Goal: Task Accomplishment & Management: Use online tool/utility

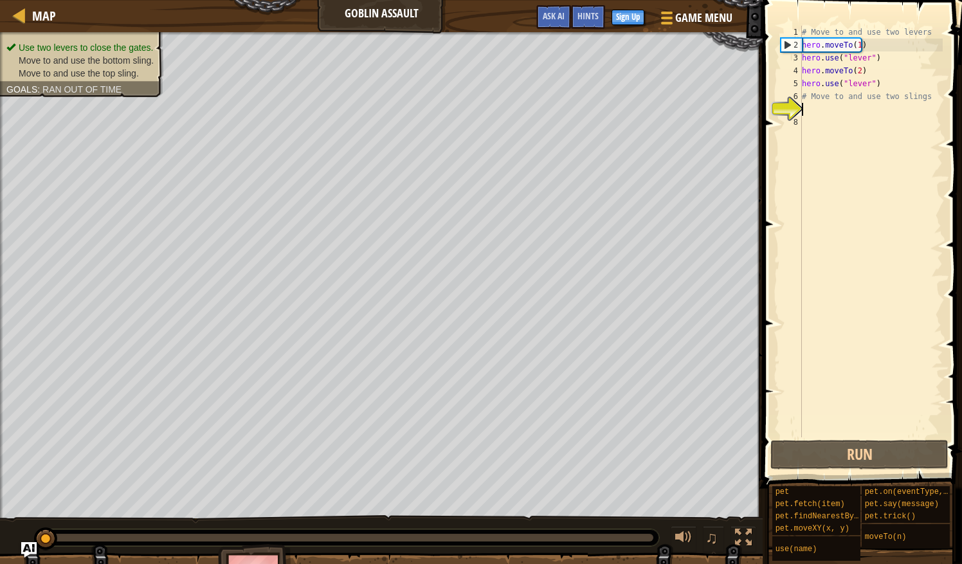
scroll to position [6, 0]
click at [816, 114] on div "# Move to and use two levers hero . moveTo ( 1 ) hero . use ( "lever" ) hero . …" at bounding box center [870, 244] width 143 height 437
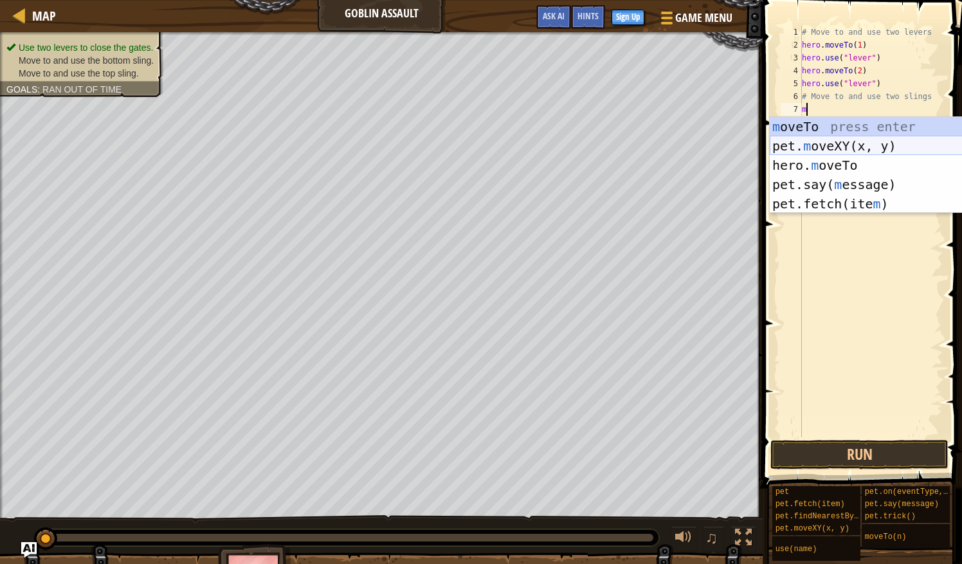
click at [853, 145] on div "m oveTo press enter pet. m oveXY(x, y) press enter hero. m oveTo press enter pe…" at bounding box center [892, 184] width 244 height 135
type textarea "pet.moveXY(xoxo, yoyo)"
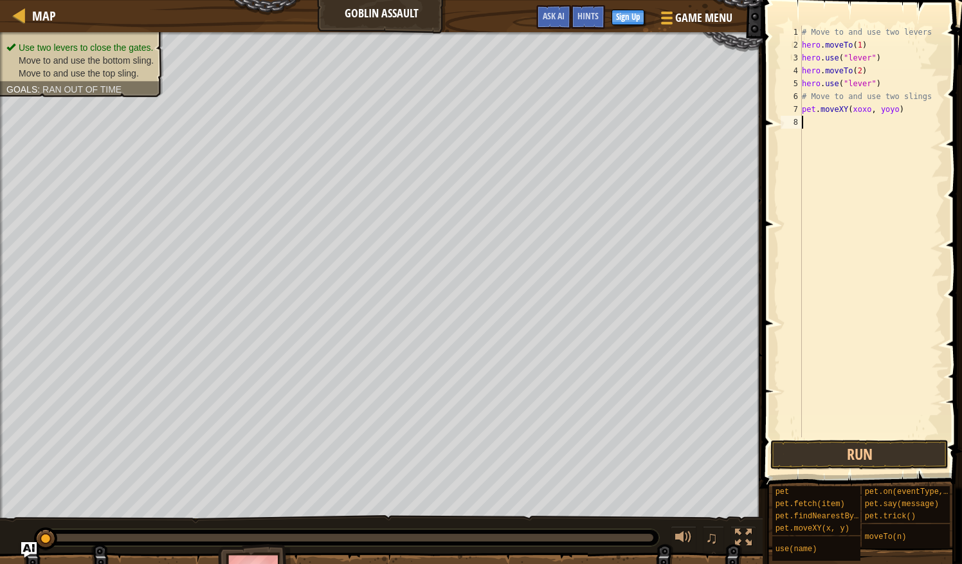
click at [833, 128] on div "# Move to and use two levers hero . moveTo ( 1 ) hero . use ( "lever" ) hero . …" at bounding box center [870, 244] width 143 height 437
click at [823, 143] on div "pet.on(eventType, hand le r) press enter" at bounding box center [840, 159] width 244 height 58
click at [864, 447] on button "Run" at bounding box center [860, 455] width 178 height 30
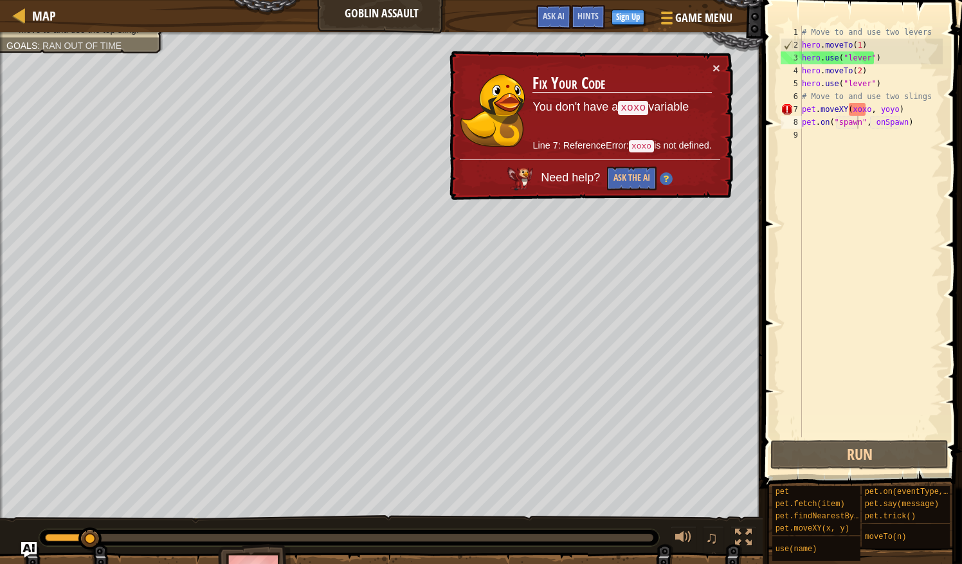
click at [724, 62] on div "× Fix Your Code You don't have a xoxo variable Line 7: ReferenceError: xoxo is …" at bounding box center [590, 126] width 286 height 150
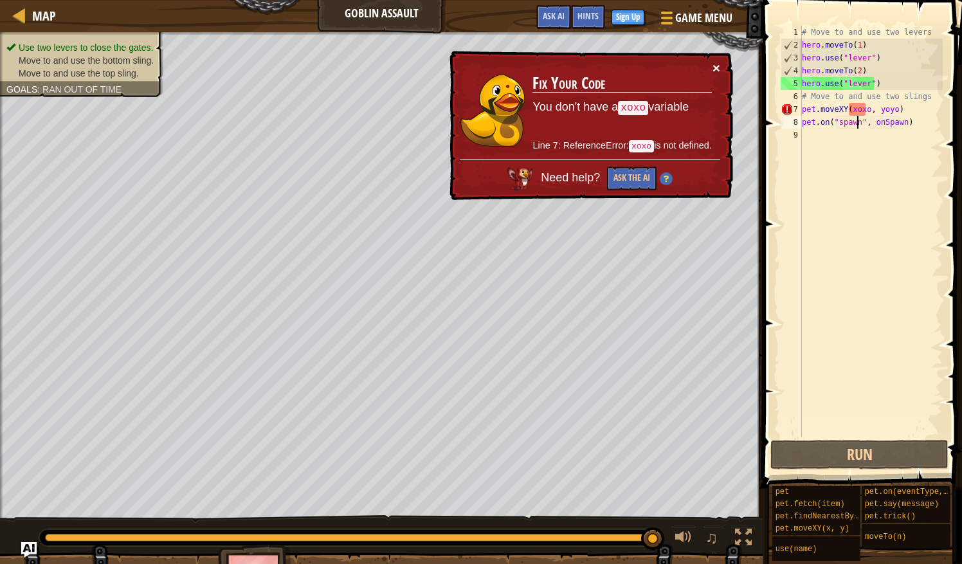
click at [713, 66] on button "×" at bounding box center [717, 68] width 8 height 14
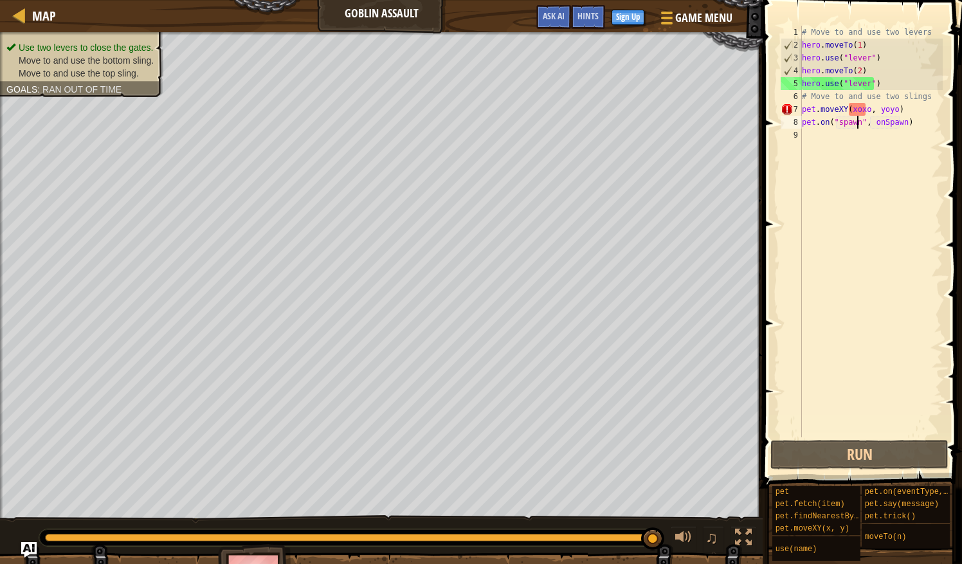
click at [899, 123] on div "# Move to and use two levers hero . moveTo ( 1 ) hero . use ( "lever" ) hero . …" at bounding box center [870, 244] width 143 height 437
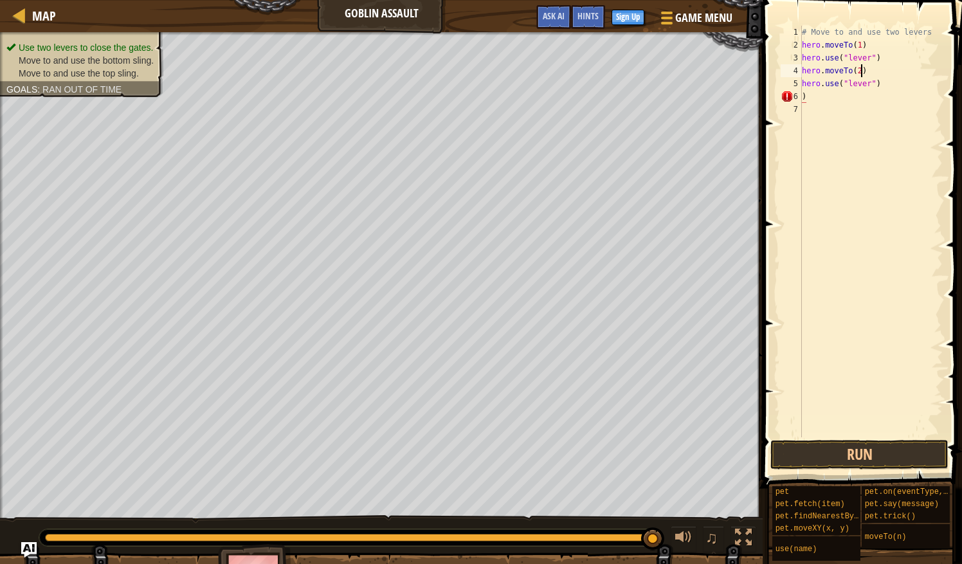
click at [877, 75] on div "# Move to and use two levers hero . moveTo ( 1 ) hero . use ( "lever" ) hero . …" at bounding box center [870, 244] width 143 height 437
click at [887, 94] on div "# Move to and use two levers hero . moveTo ( 1 ) hero . use ( "lever" ) hero . …" at bounding box center [870, 244] width 143 height 437
type textarea ")"
click at [876, 452] on button "Run" at bounding box center [860, 455] width 178 height 30
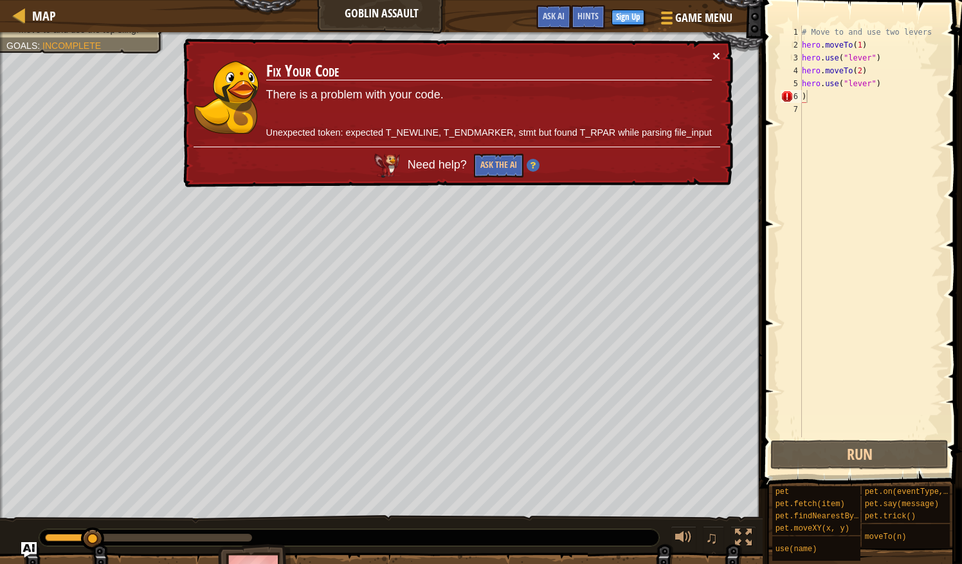
click at [720, 52] on button "×" at bounding box center [717, 56] width 8 height 14
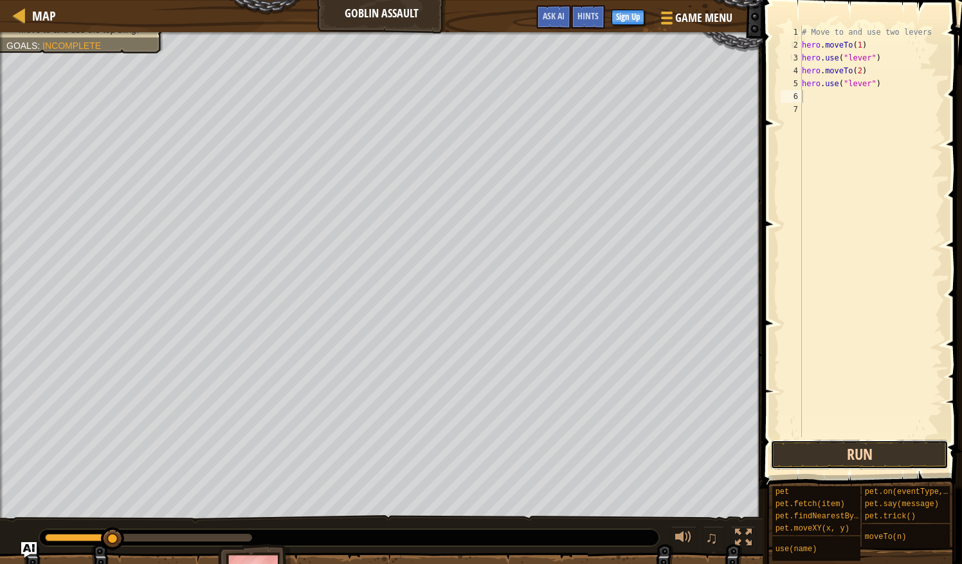
click at [851, 459] on button "Run" at bounding box center [860, 455] width 178 height 30
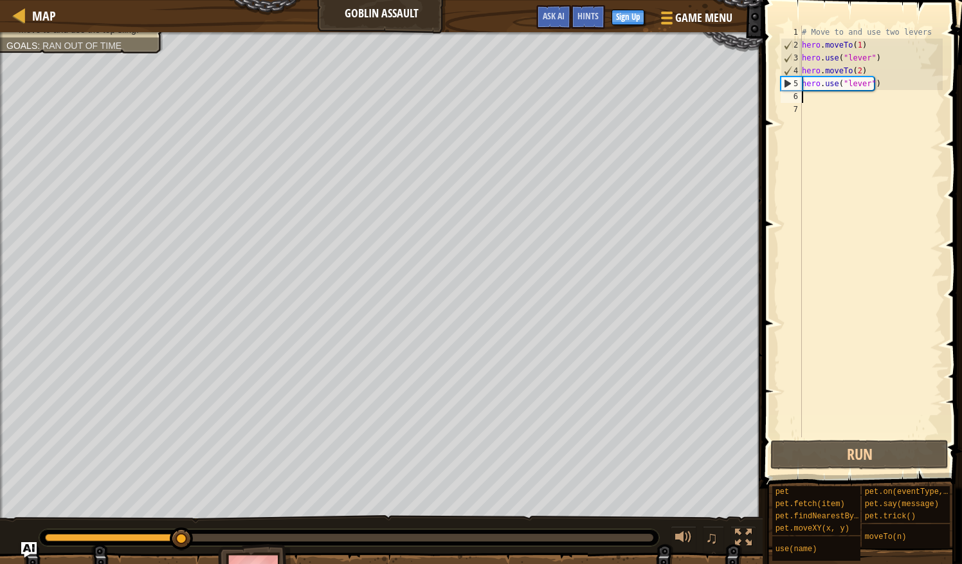
type textarea "l"
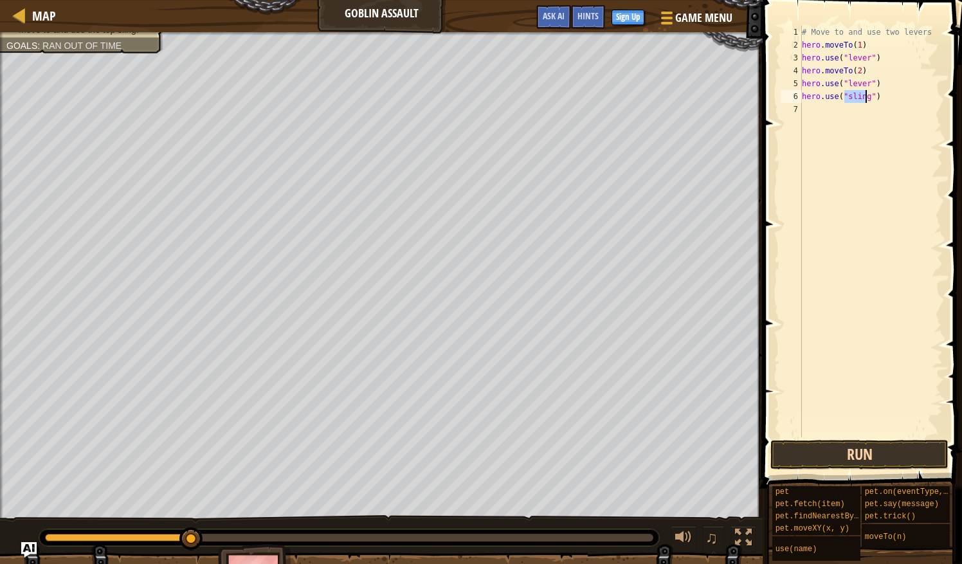
type textarea "hero.use("sling")"
click at [833, 462] on button "Run" at bounding box center [860, 455] width 178 height 30
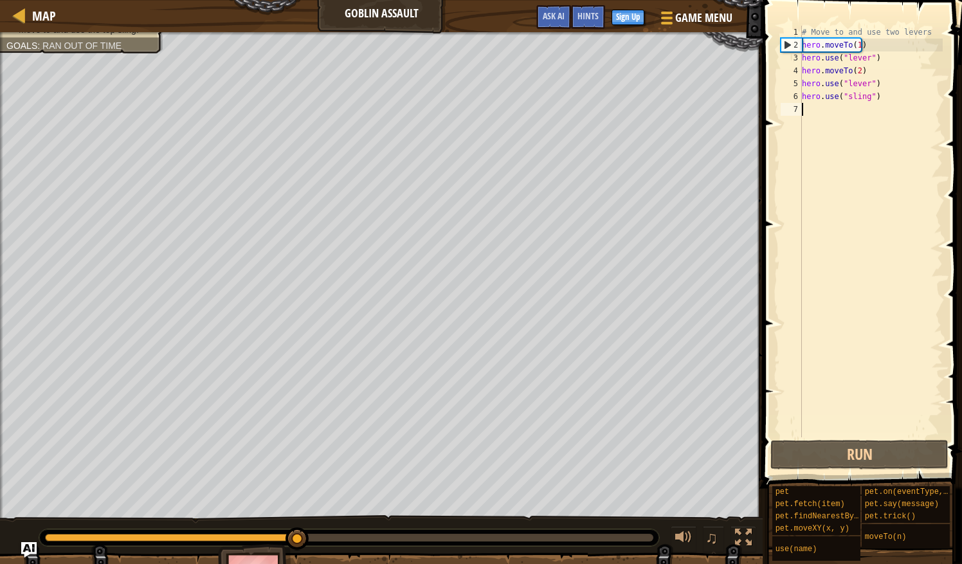
click at [817, 111] on div "# Move to and use two levers hero . moveTo ( 1 ) hero . use ( "lever" ) hero . …" at bounding box center [870, 244] width 143 height 437
type textarea "m"
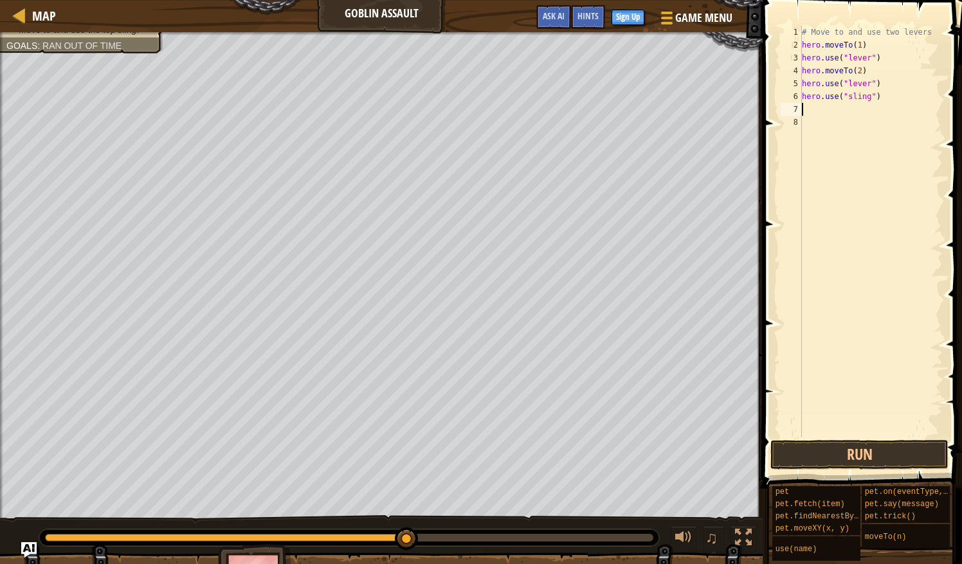
type textarea "3"
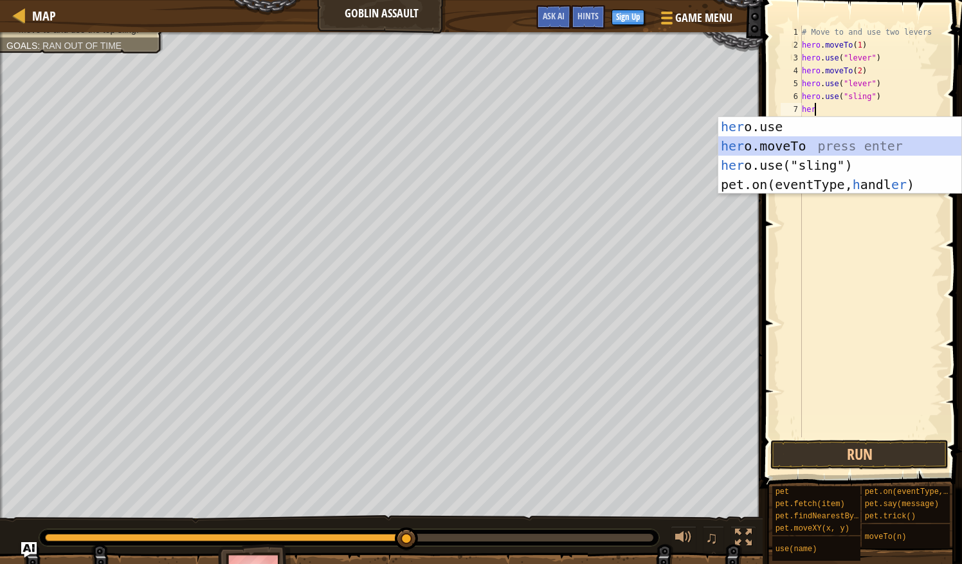
click at [778, 146] on div "her o.use press enter her o.moveTo press enter her o.use("sling") press enter p…" at bounding box center [840, 175] width 244 height 116
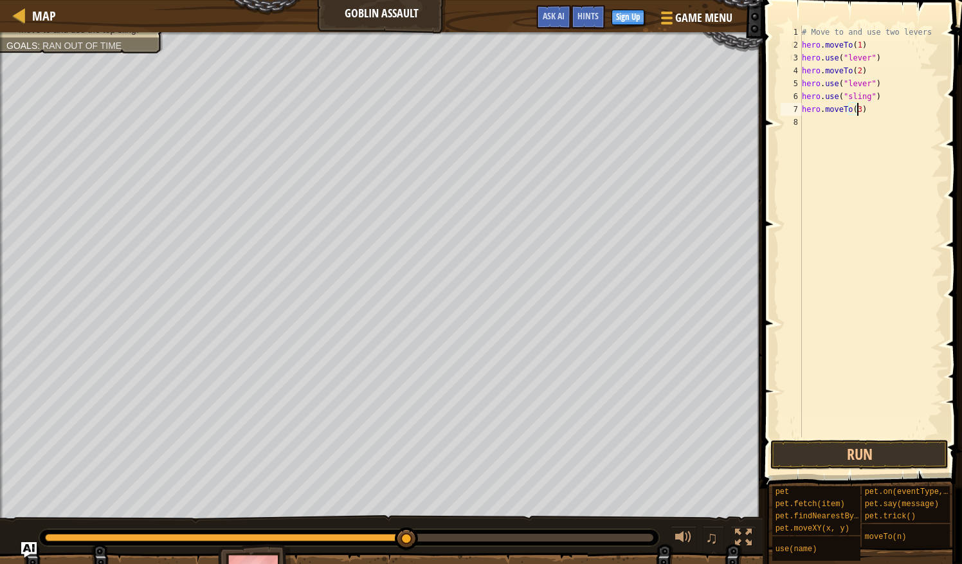
scroll to position [6, 4]
type textarea "hero.moveTo(3)"
click at [847, 459] on button "Run" at bounding box center [860, 455] width 178 height 30
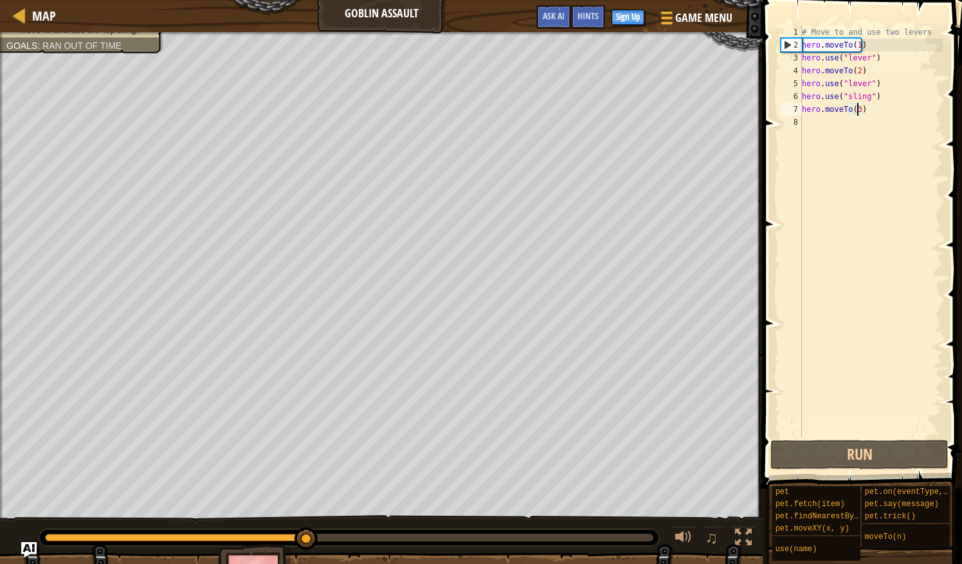
click at [810, 129] on div "# Move to and use two levers hero . moveTo ( 1 ) hero . use ( "lever" ) hero . …" at bounding box center [870, 244] width 143 height 437
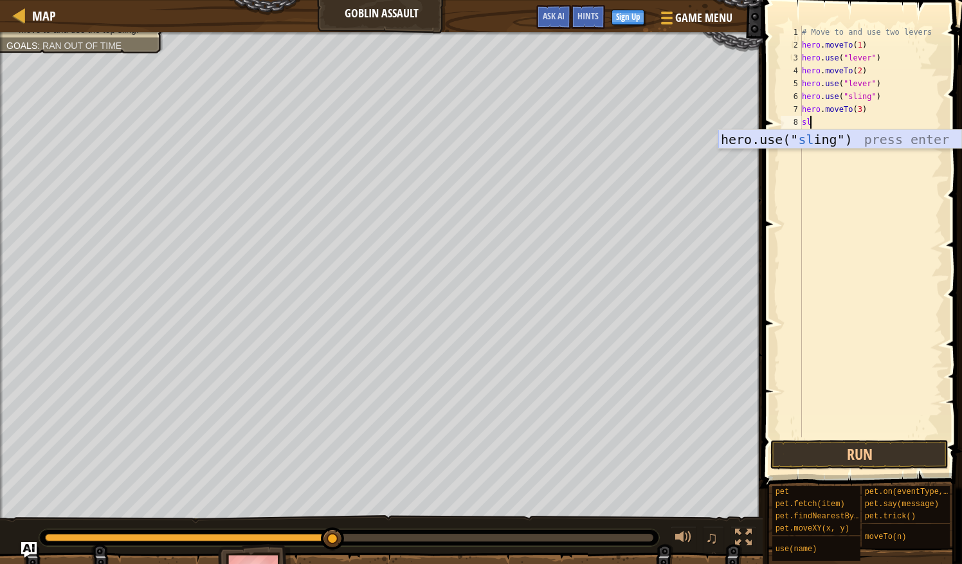
click at [817, 143] on div "hero.use(" sl ing") press enter" at bounding box center [840, 159] width 244 height 58
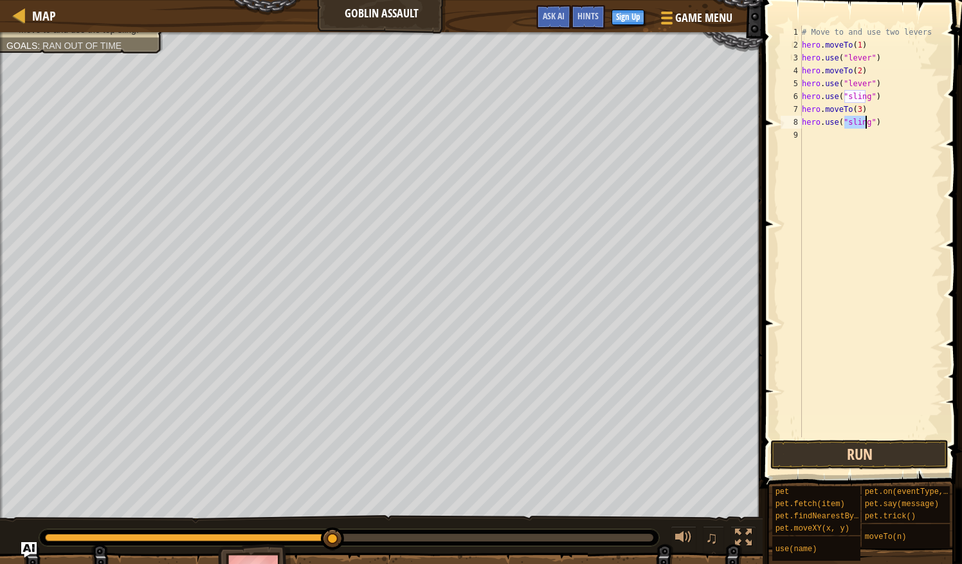
type textarea "hero.use("sling")"
click at [864, 453] on button "Run" at bounding box center [860, 455] width 178 height 30
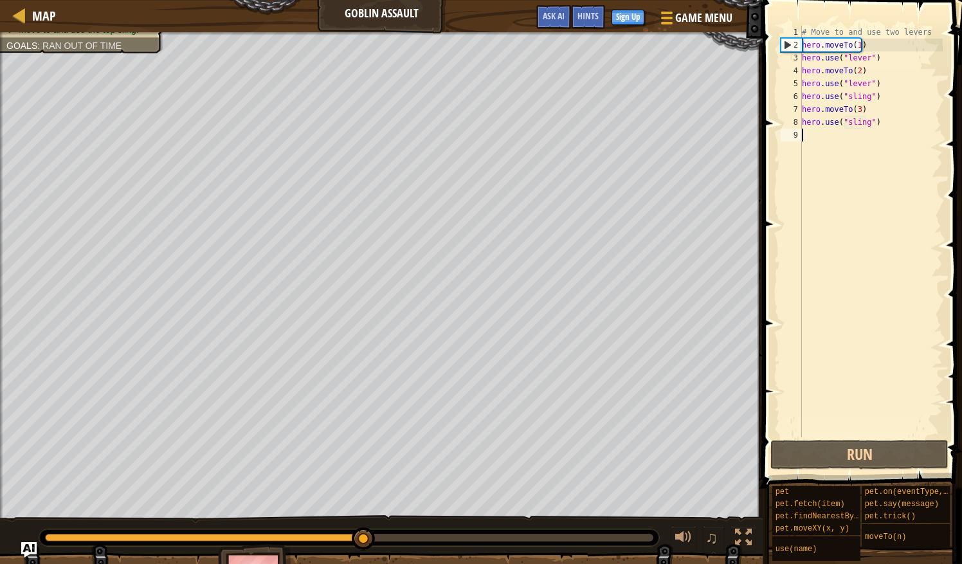
click at [827, 136] on div "# Move to and use two levers hero . moveTo ( 1 ) hero . use ( "lever" ) hero . …" at bounding box center [870, 244] width 143 height 437
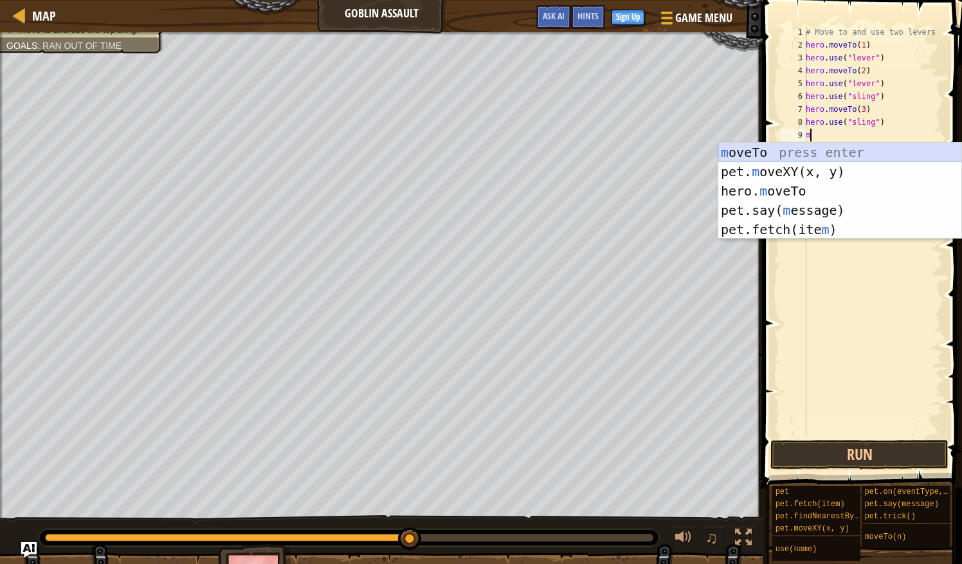
click at [819, 149] on div "m oveTo press enter pet. m oveXY(x, y) press enter hero. m oveTo press enter pe…" at bounding box center [840, 210] width 244 height 135
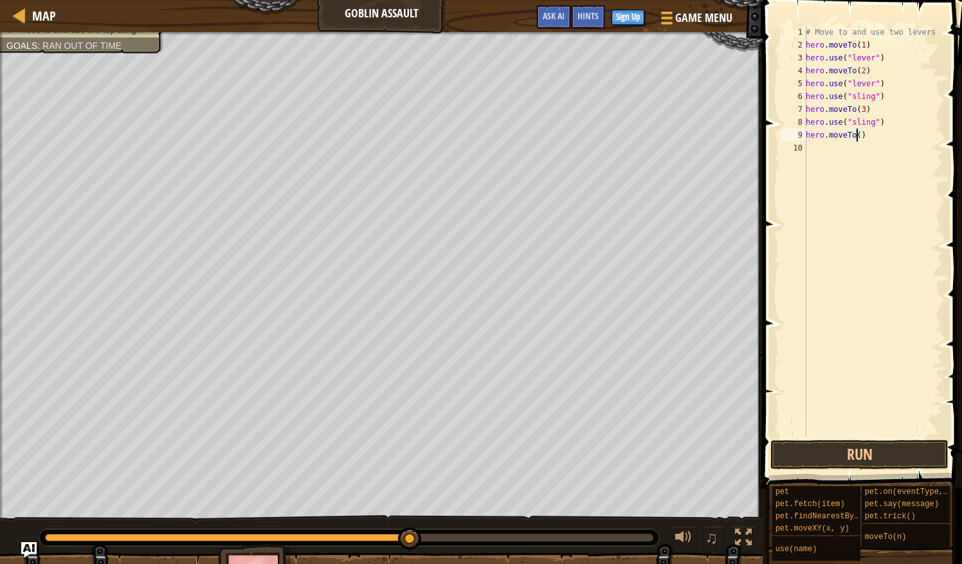
type textarea "hero.moveTo(4)"
click at [814, 146] on div "# Move to and use two levers hero . moveTo ( 1 ) hero . use ( "lever" ) hero . …" at bounding box center [873, 244] width 140 height 437
click at [826, 164] on div "hero.use(" sl ing") press enter" at bounding box center [840, 185] width 244 height 58
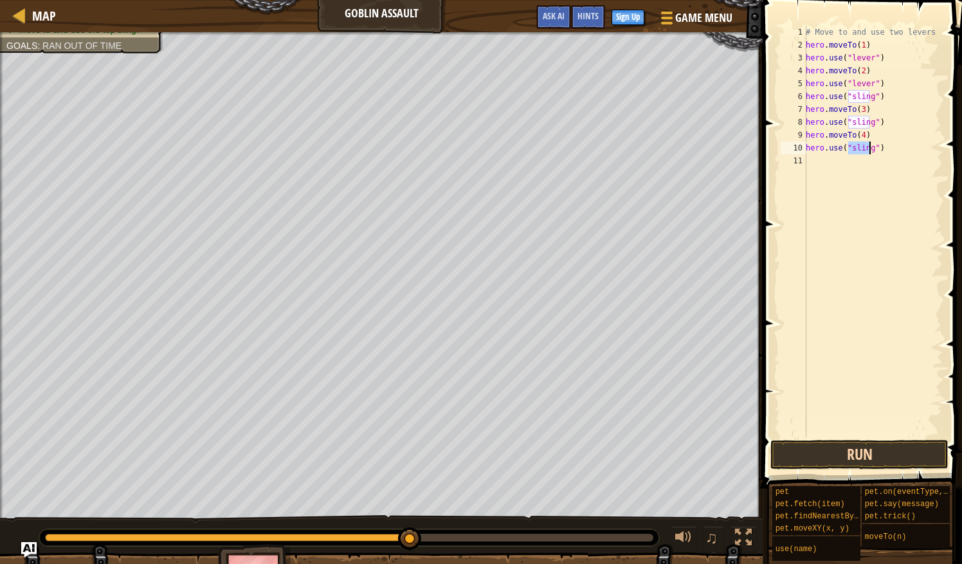
type textarea "hero.use("sling")"
click at [858, 448] on button "Run" at bounding box center [860, 455] width 178 height 30
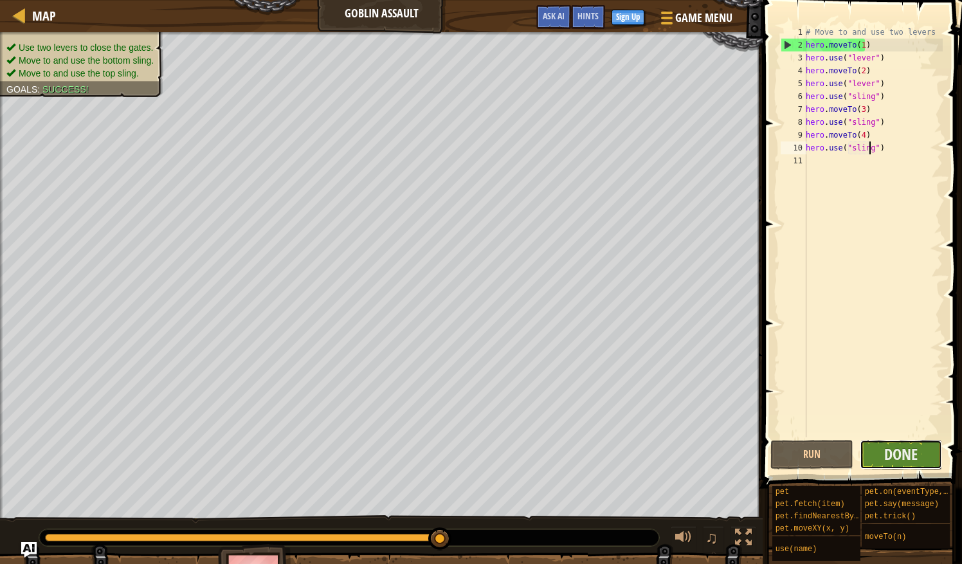
click at [881, 468] on button "Done" at bounding box center [901, 455] width 83 height 30
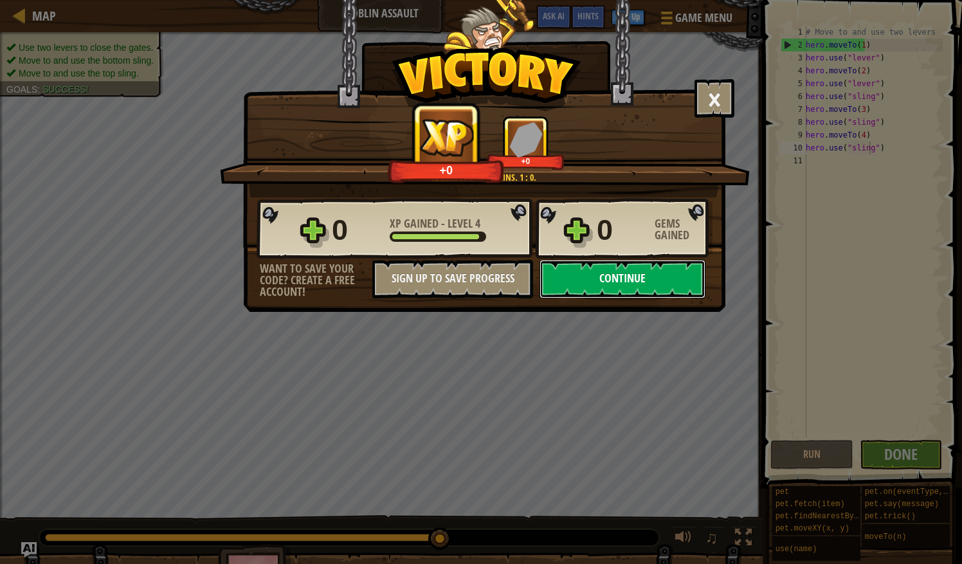
click at [611, 278] on button "Continue" at bounding box center [623, 279] width 166 height 39
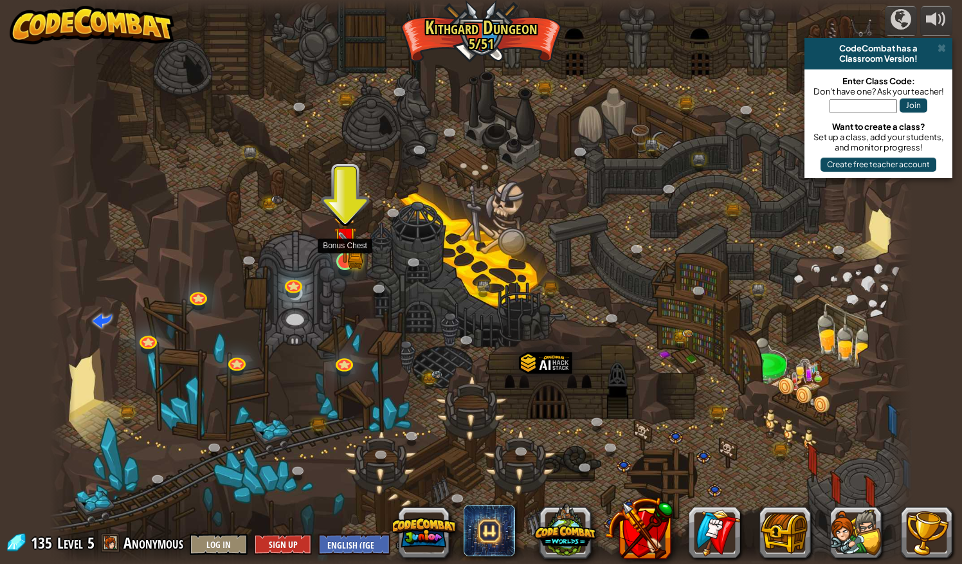
click at [349, 253] on img at bounding box center [345, 239] width 23 height 50
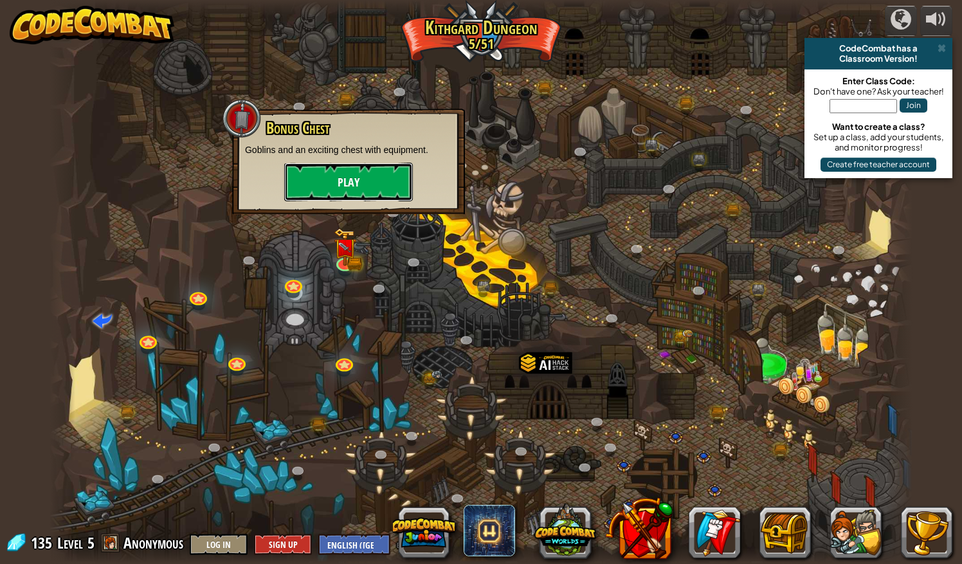
click at [371, 181] on button "Play" at bounding box center [348, 182] width 129 height 39
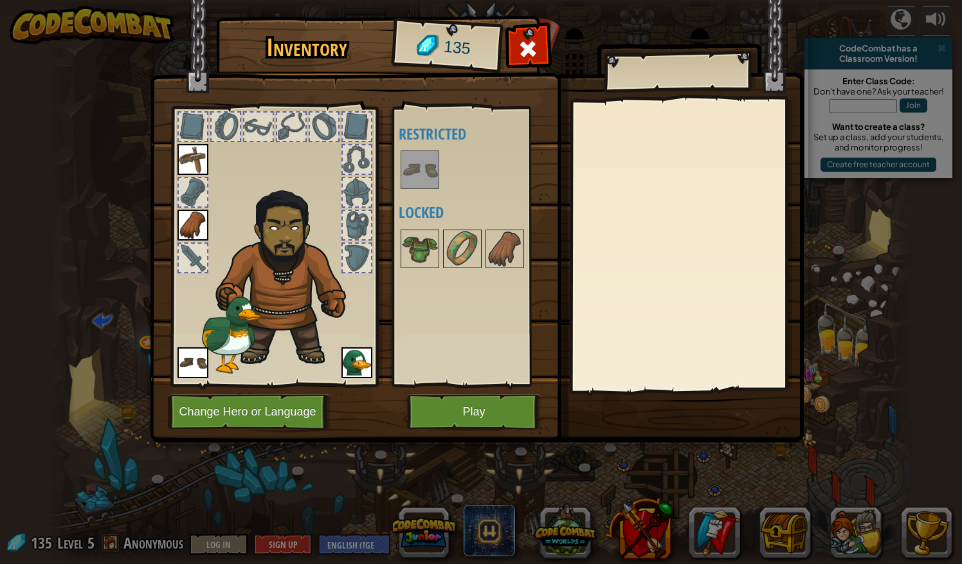
click at [348, 364] on img at bounding box center [357, 362] width 31 height 31
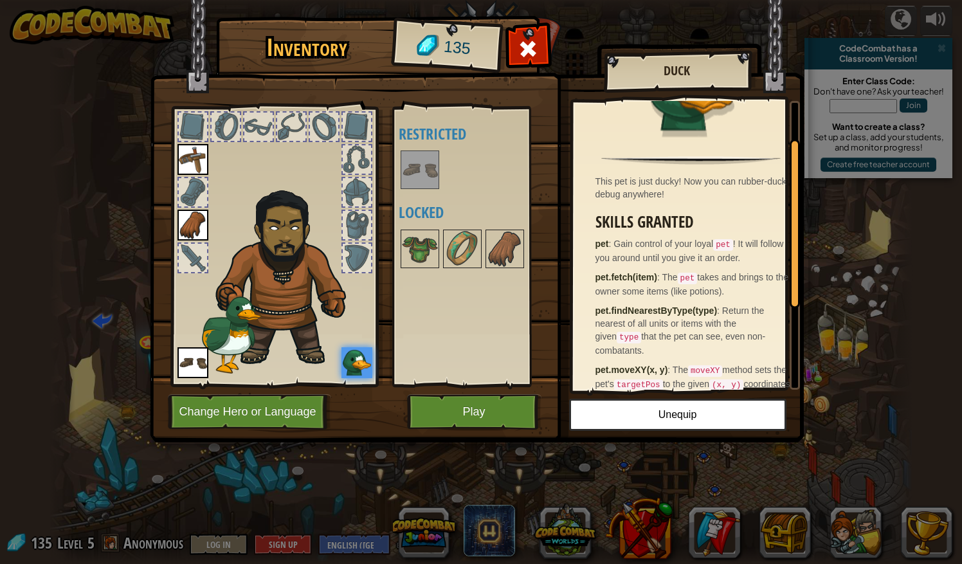
scroll to position [62, 0]
click at [512, 418] on button "Play" at bounding box center [474, 411] width 134 height 35
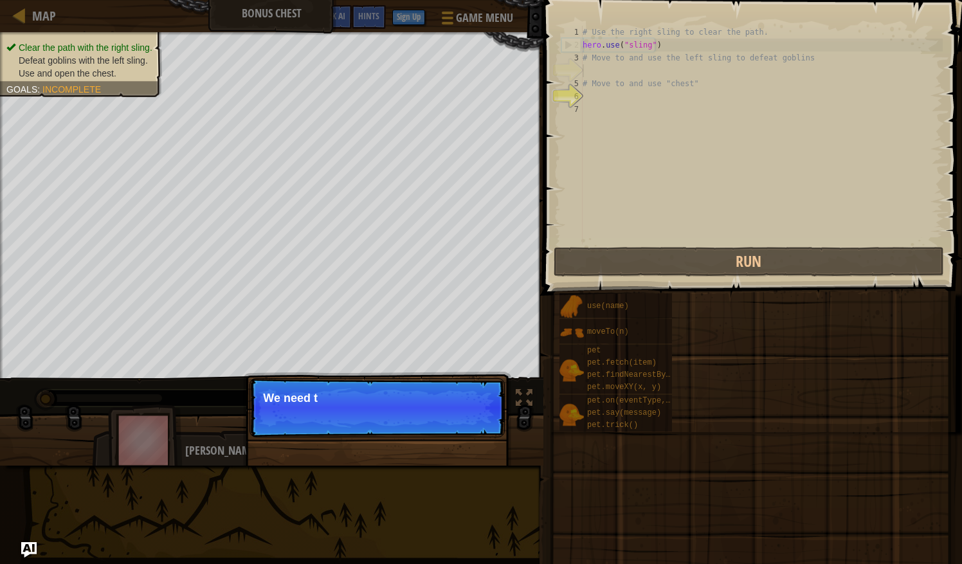
drag, startPoint x: 699, startPoint y: 309, endPoint x: 653, endPoint y: 324, distance: 48.0
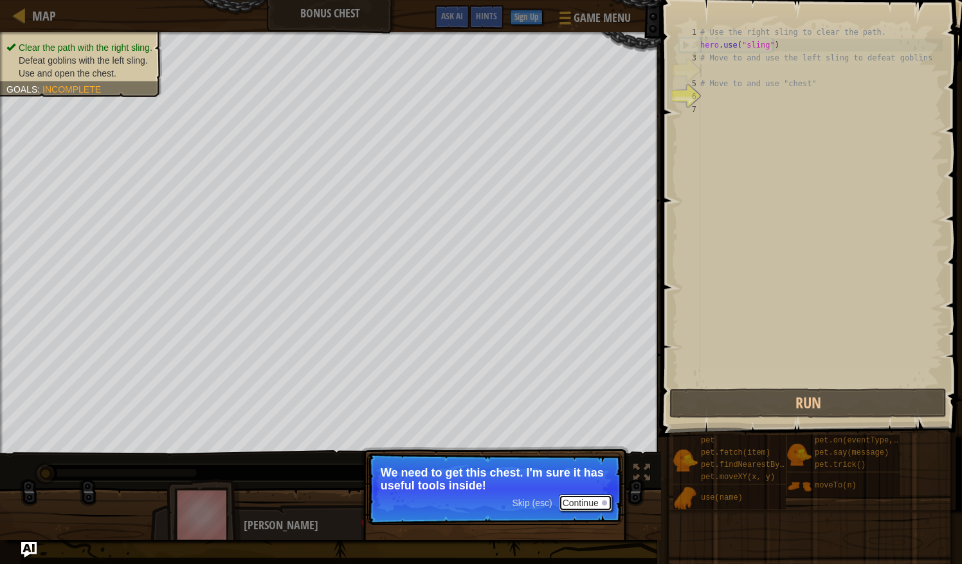
click at [602, 503] on div at bounding box center [604, 502] width 5 height 5
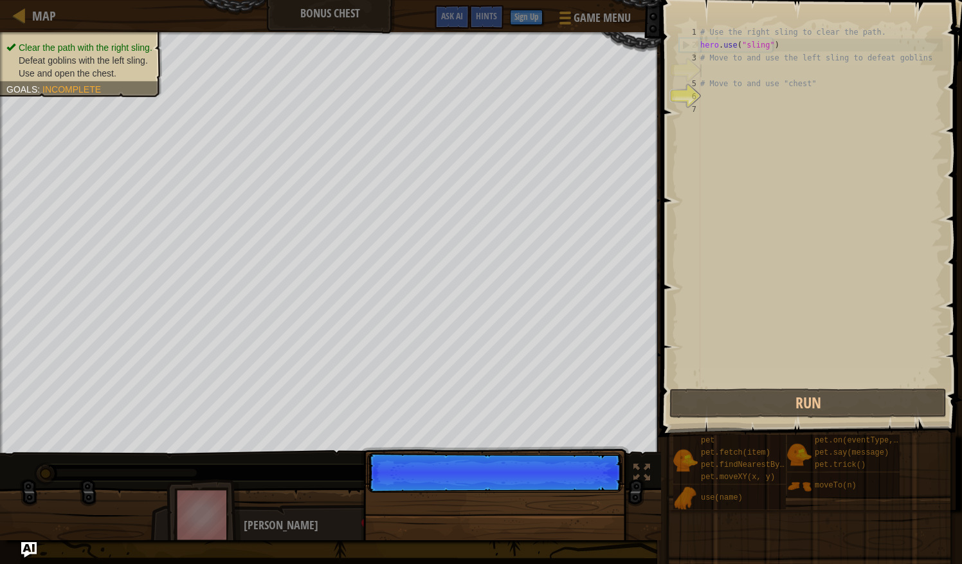
scroll to position [6, 0]
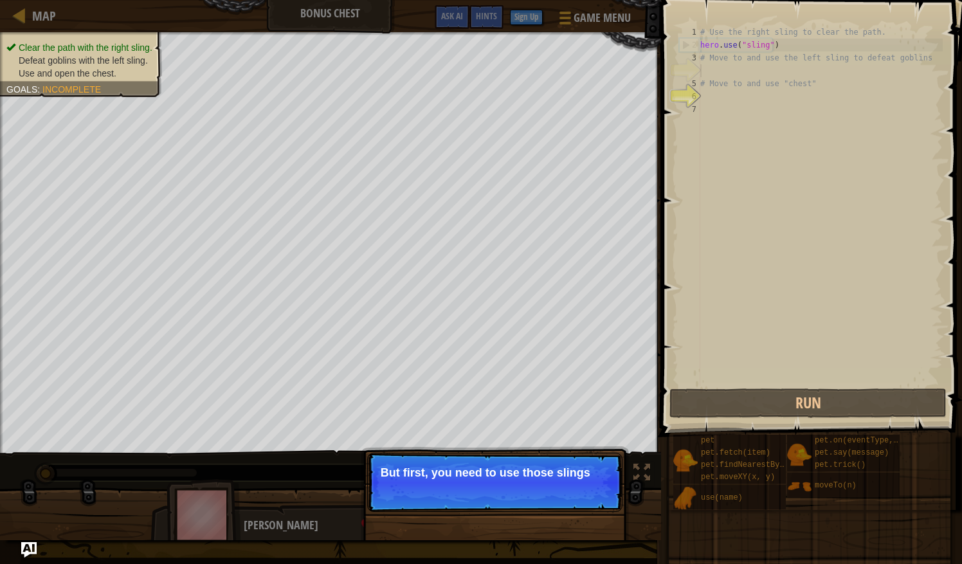
drag, startPoint x: 602, startPoint y: 503, endPoint x: 571, endPoint y: 498, distance: 31.2
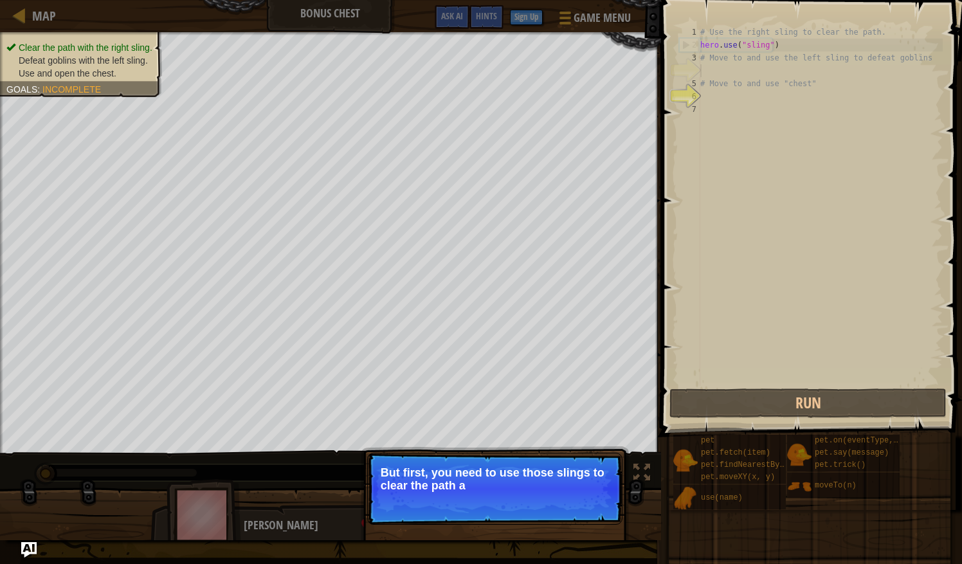
drag, startPoint x: 571, startPoint y: 498, endPoint x: 548, endPoint y: 506, distance: 24.4
click at [548, 506] on p "Skip (esc) Continue But first, you need to use those slings to clear the path a" at bounding box center [494, 489] width 255 height 72
click at [605, 504] on div at bounding box center [604, 502] width 5 height 5
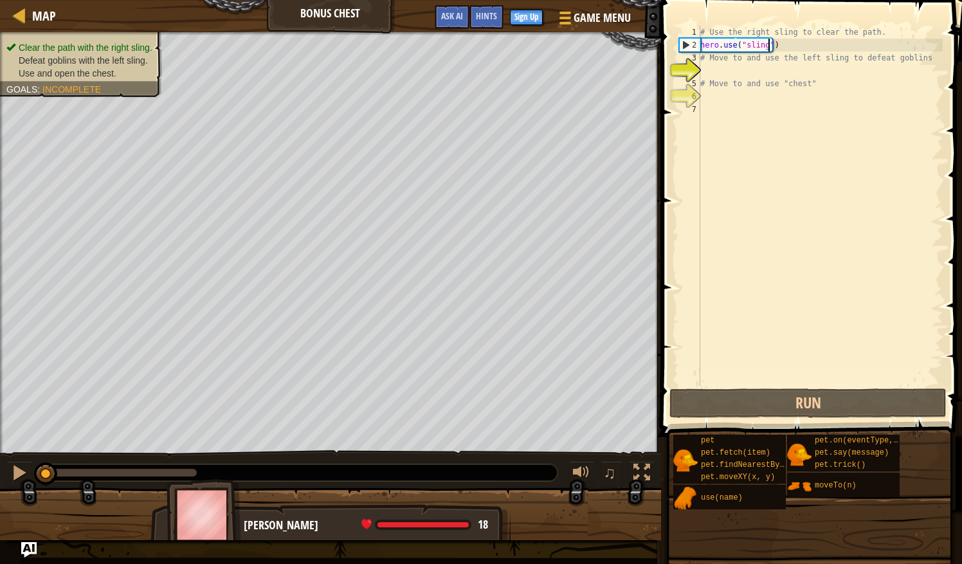
click at [767, 48] on div "# Use the right sling to clear the path. hero . use ( "sling" ) # Move to and u…" at bounding box center [820, 219] width 245 height 386
click at [803, 418] on span at bounding box center [812, 200] width 311 height 475
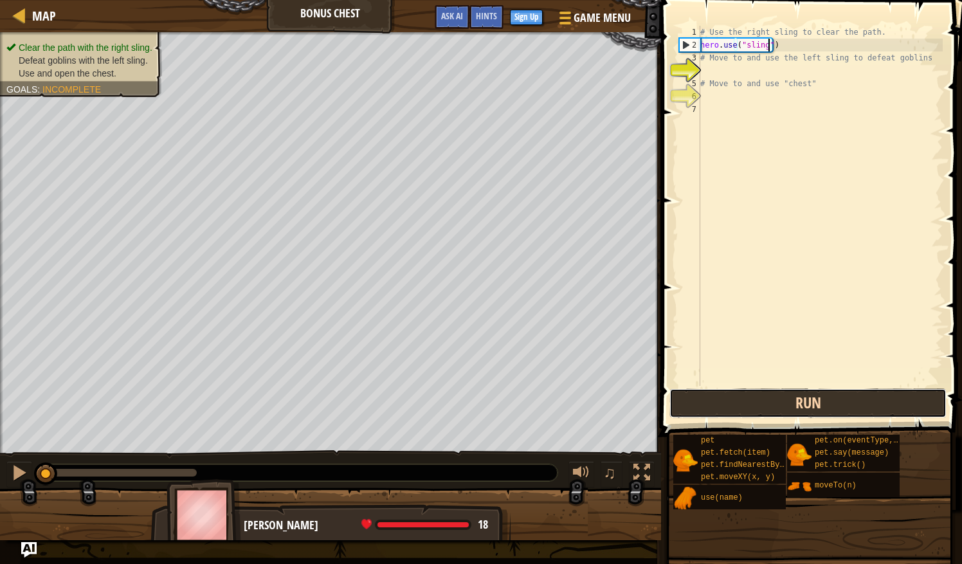
click at [789, 404] on button "Run" at bounding box center [808, 403] width 277 height 30
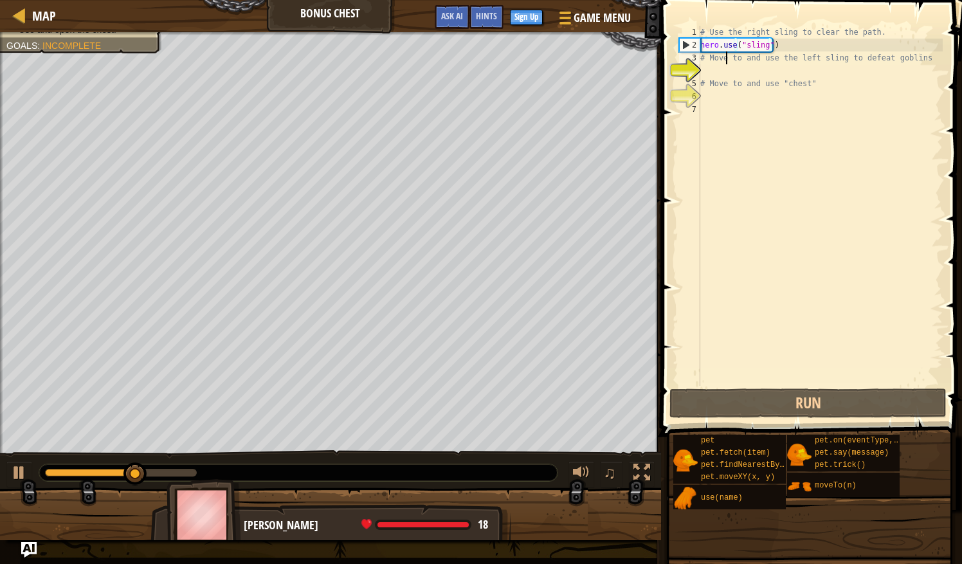
click at [726, 63] on div "# Use the right sling to clear the path. hero . use ( "sling" ) # Move to and u…" at bounding box center [820, 219] width 245 height 386
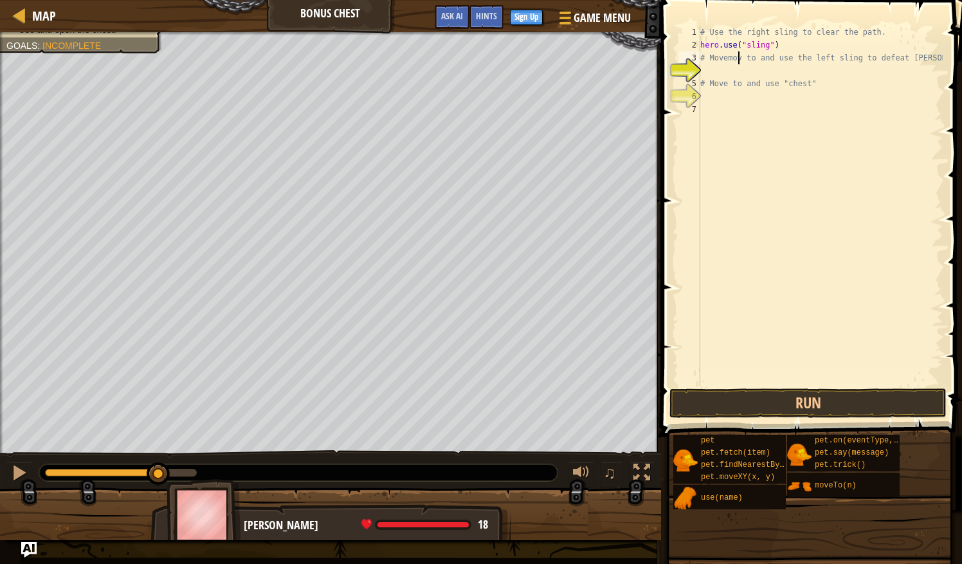
scroll to position [6, 3]
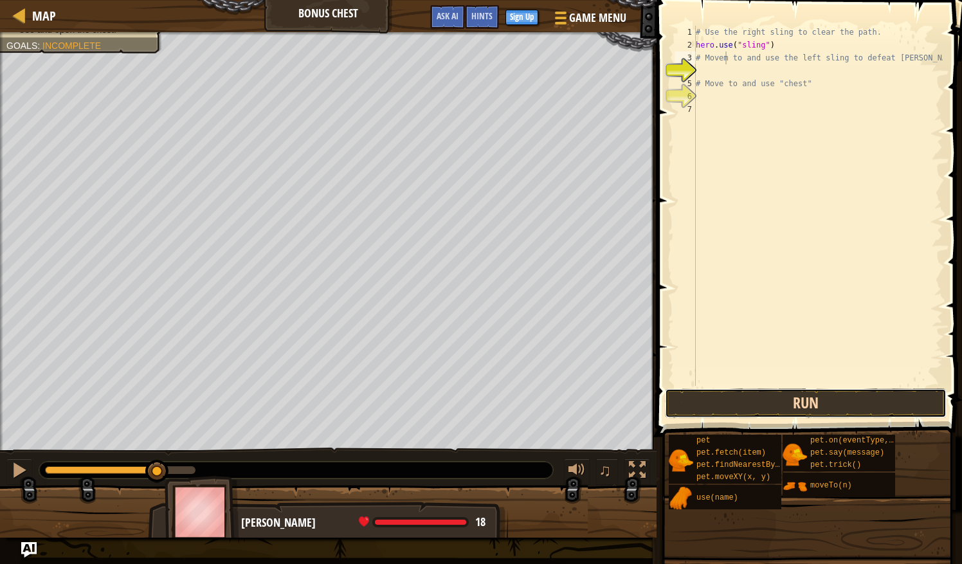
click at [831, 396] on button "Run" at bounding box center [806, 403] width 282 height 30
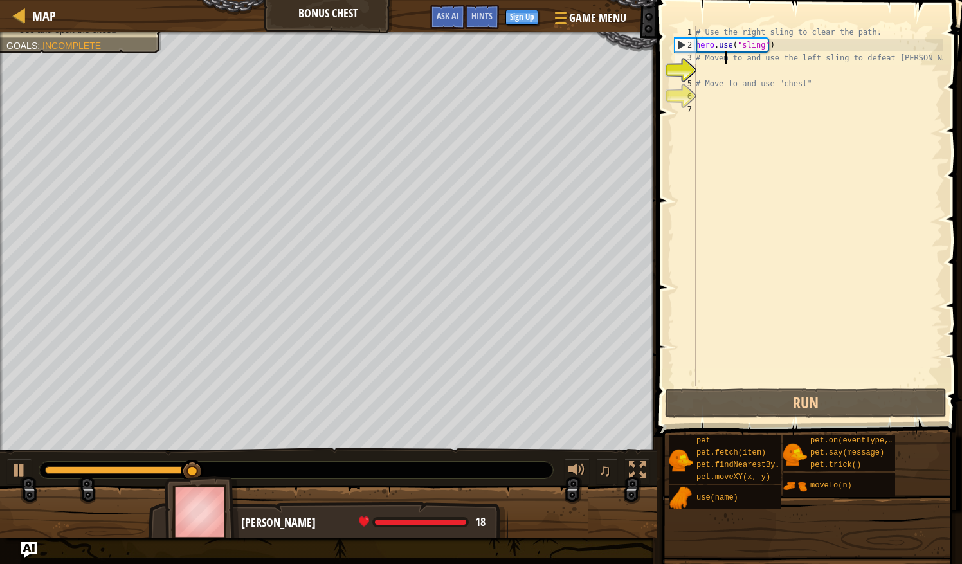
click at [778, 49] on div "# Use the right sling to clear the path. hero . use ( "sling" ) # Movem to and …" at bounding box center [818, 219] width 250 height 386
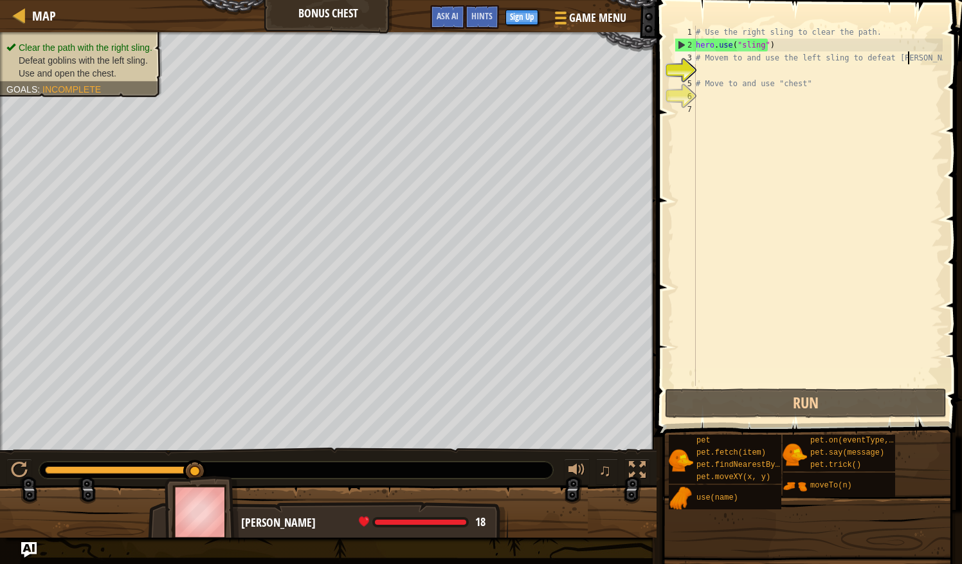
click at [907, 62] on div "# Use the right sling to clear the path. hero . use ( "sling" ) # Movem to and …" at bounding box center [818, 219] width 250 height 386
click at [917, 60] on div "# Use the right sling to clear the path. hero . use ( "sling" ) # Movem to and …" at bounding box center [818, 219] width 250 height 386
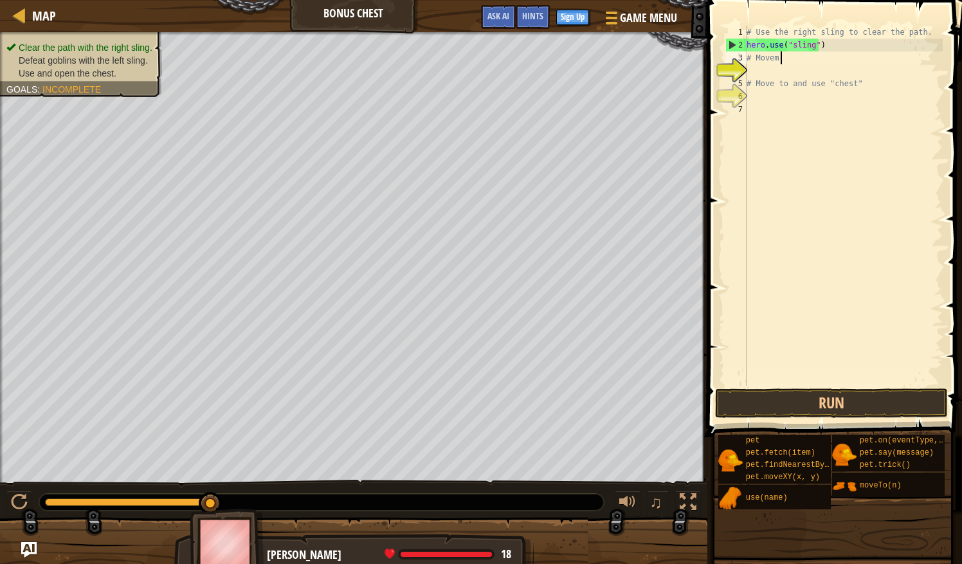
scroll to position [6, 1]
type textarea "#"
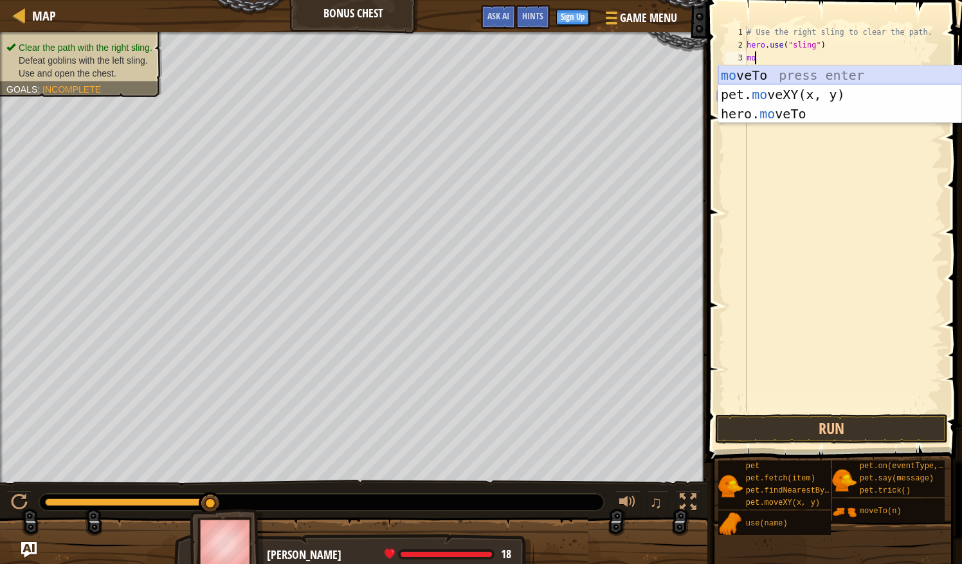
click at [921, 77] on div "mo veTo press enter pet. mo veXY(x, y) press enter hero. mo veTo press enter" at bounding box center [840, 114] width 244 height 96
type textarea "hero.moveTo(2)"
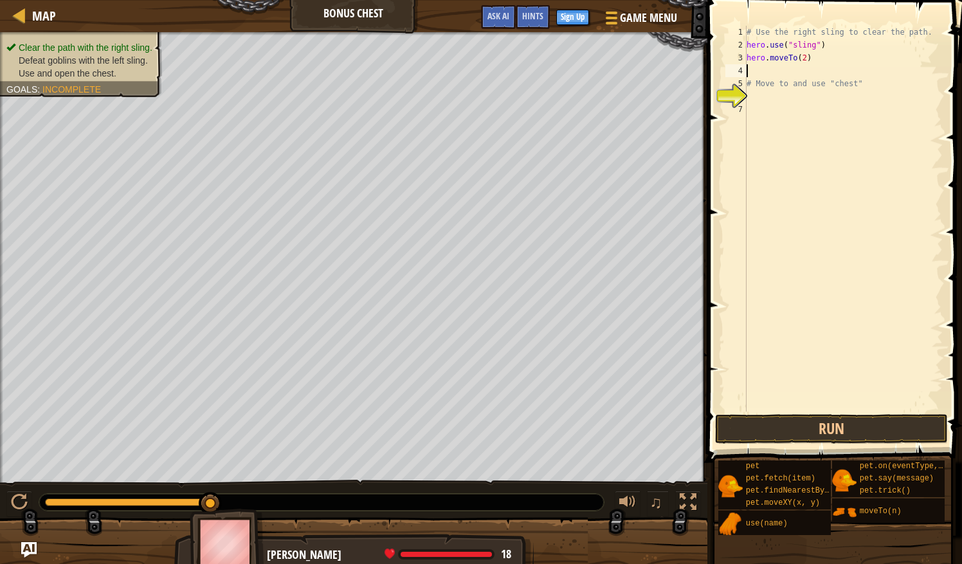
click at [758, 76] on div "# Use the right sling to clear the path. hero . use ( "sling" ) hero . moveTo (…" at bounding box center [843, 232] width 199 height 412
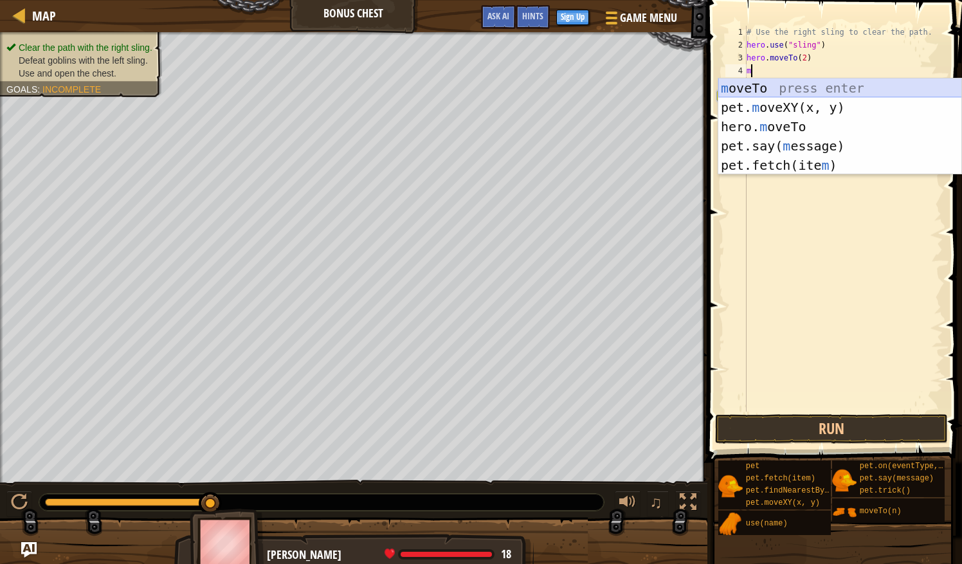
click at [777, 89] on div "m oveTo press enter pet. m oveXY(x, y) press enter hero. m oveTo press enter pe…" at bounding box center [840, 145] width 244 height 135
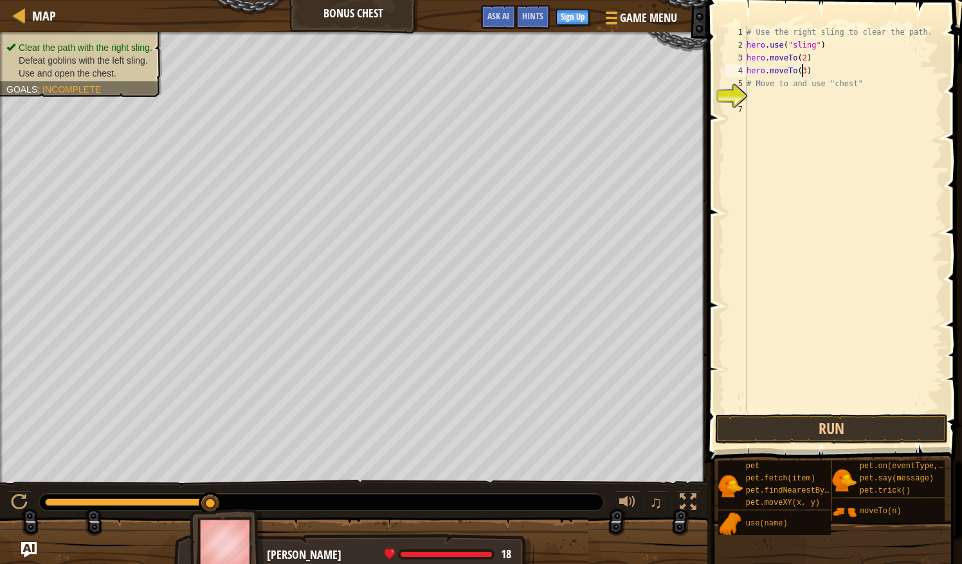
scroll to position [6, 4]
click at [825, 423] on button "Run" at bounding box center [831, 429] width 232 height 30
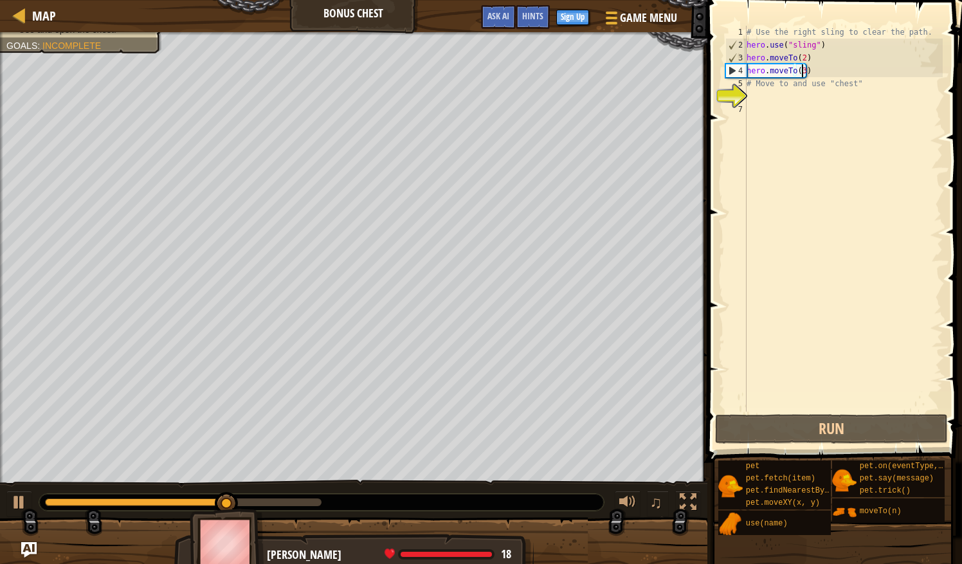
click at [854, 89] on div "# Use the right sling to clear the path. hero . use ( "sling" ) hero . moveTo (…" at bounding box center [843, 232] width 199 height 412
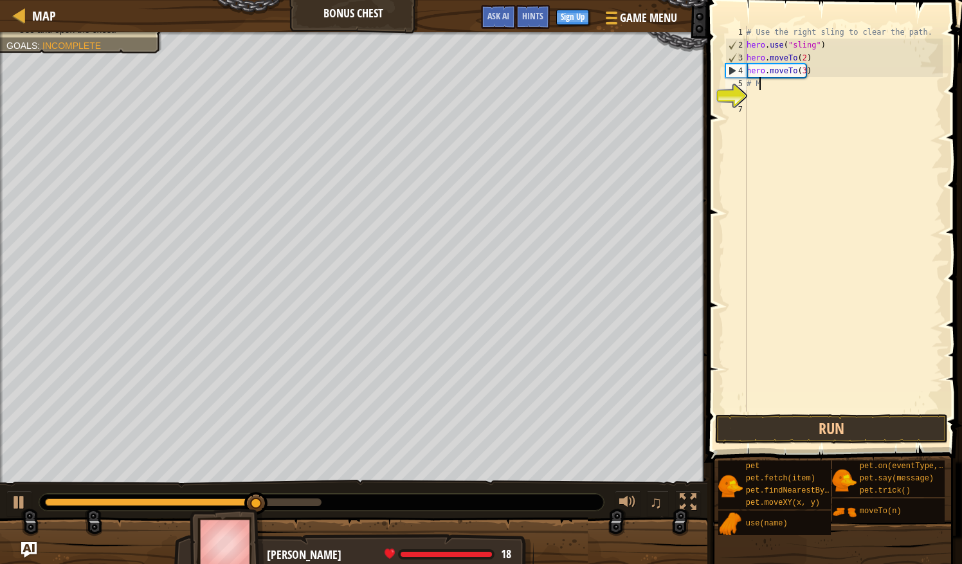
scroll to position [6, 0]
type textarea "#"
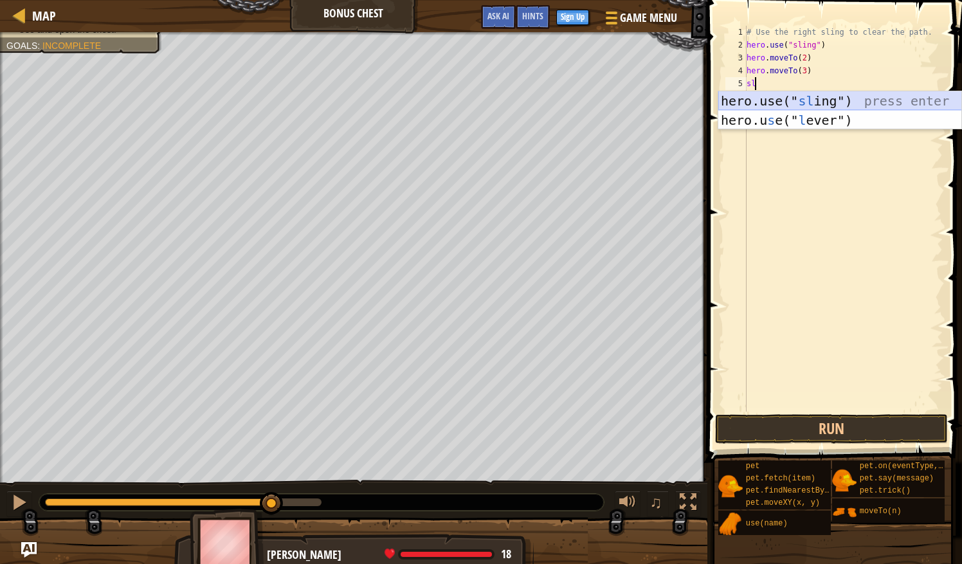
click at [854, 105] on div "hero.use(" sl ing") press enter hero.u s e(" l ever") press enter" at bounding box center [840, 129] width 244 height 77
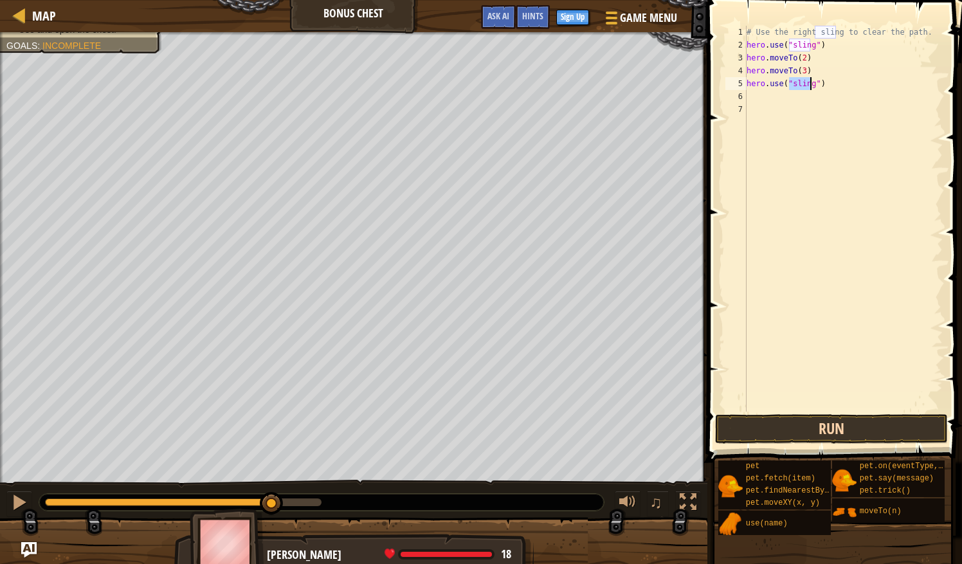
type textarea "hero.use("sling")"
click at [827, 428] on button "Run" at bounding box center [831, 429] width 232 height 30
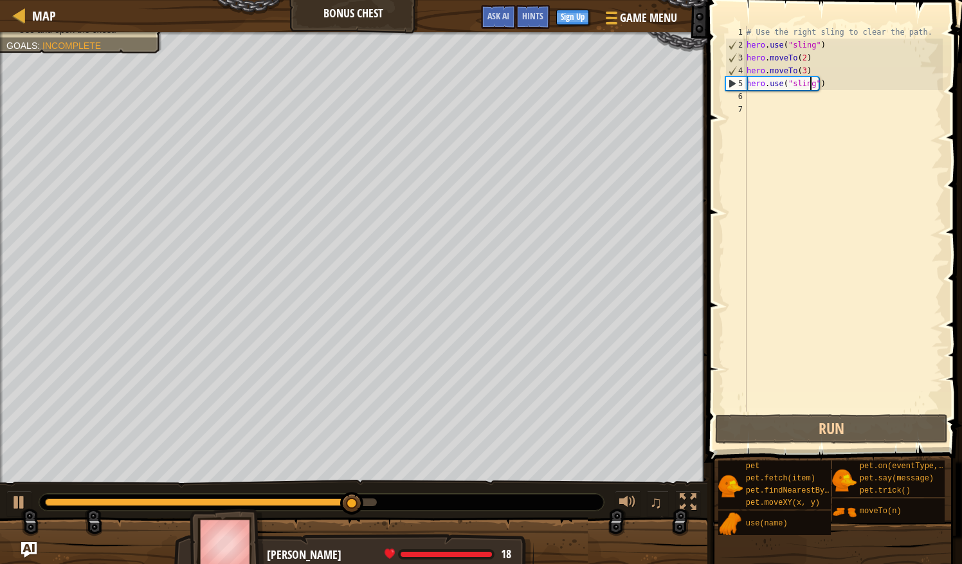
click at [777, 95] on div "# Use the right sling to clear the path. hero . use ( "sling" ) hero . moveTo (…" at bounding box center [843, 232] width 199 height 412
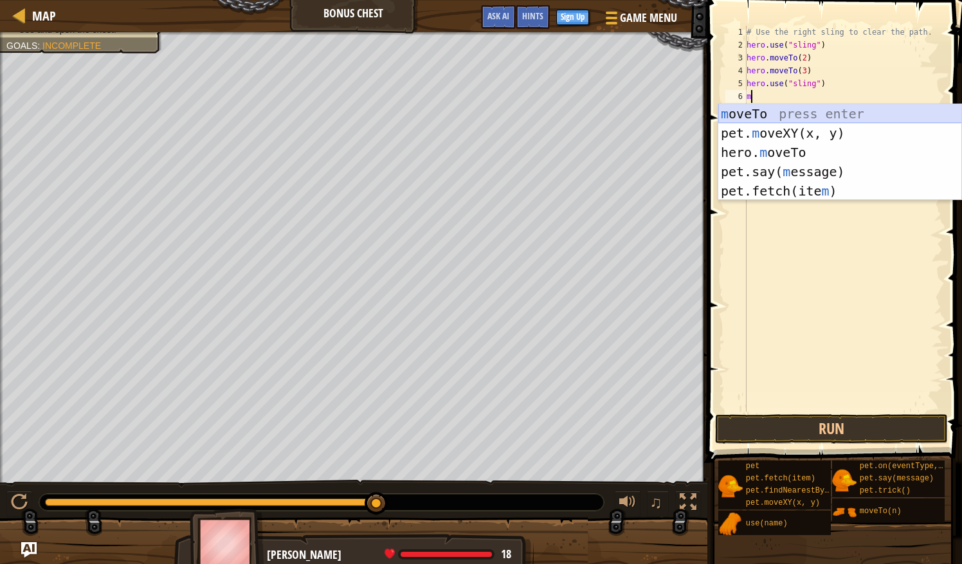
click at [795, 114] on div "m oveTo press enter pet. m oveXY(x, y) press enter hero. m oveTo press enter pe…" at bounding box center [840, 171] width 244 height 135
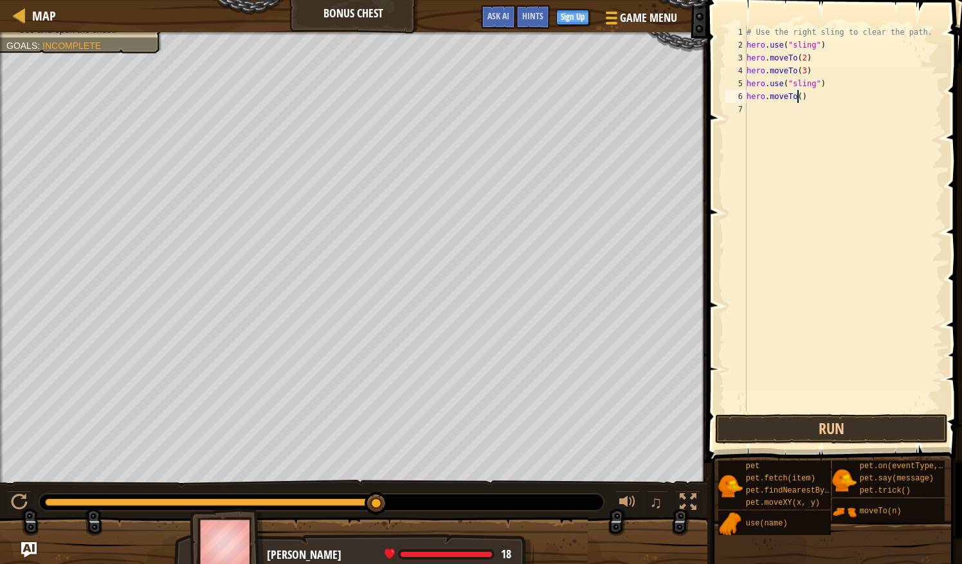
type textarea "hero.moveTo(4)"
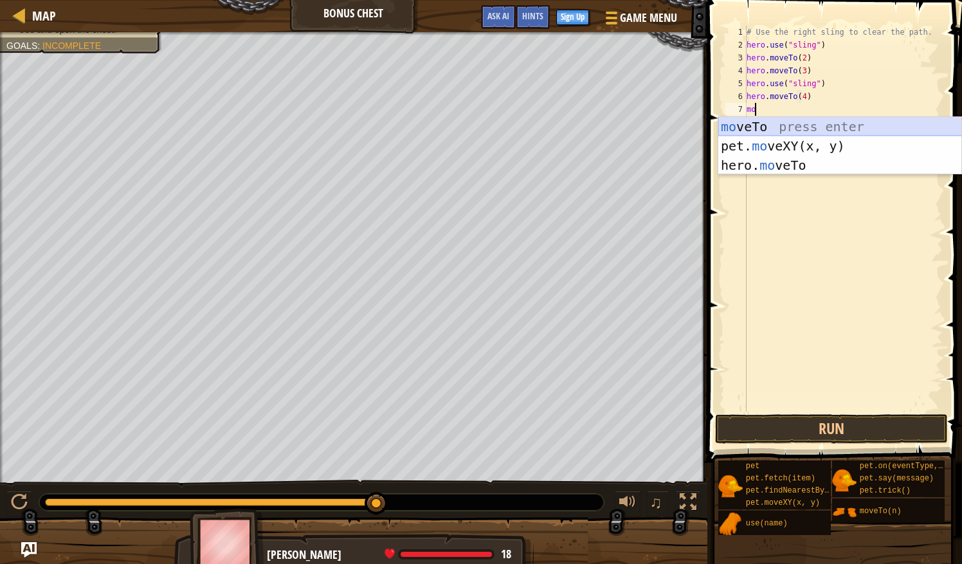
click at [821, 126] on div "mo veTo press enter pet. mo veXY(x, y) press enter hero. mo veTo press enter" at bounding box center [840, 165] width 244 height 96
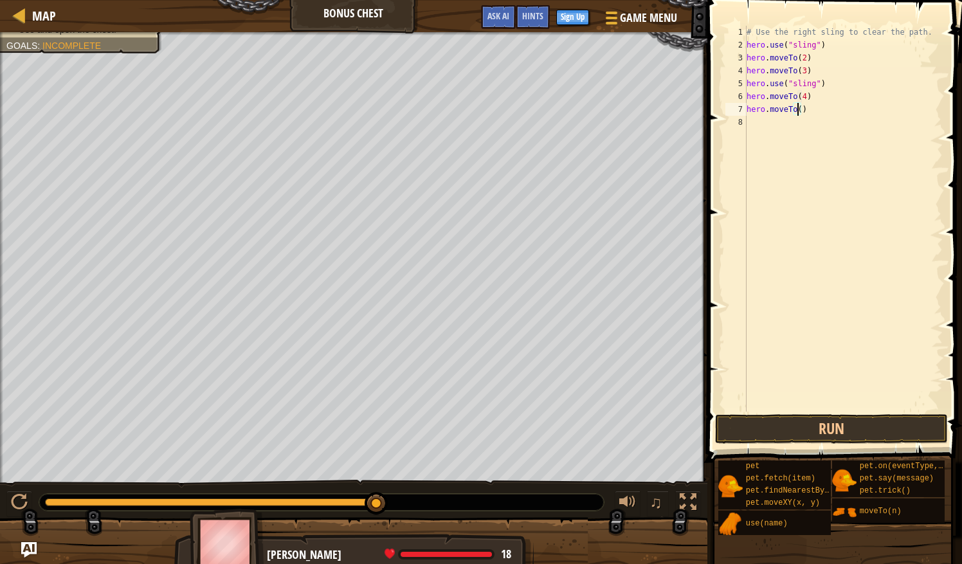
type textarea "hero.moveTo(5)"
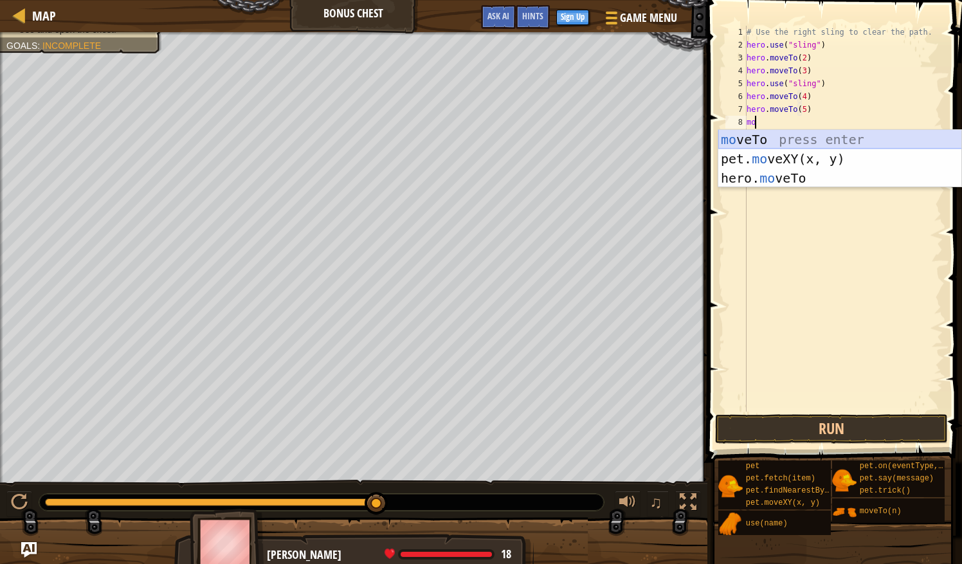
click at [826, 136] on div "mo veTo press enter pet. mo veXY(x, y) press enter hero. mo veTo press enter" at bounding box center [840, 178] width 244 height 96
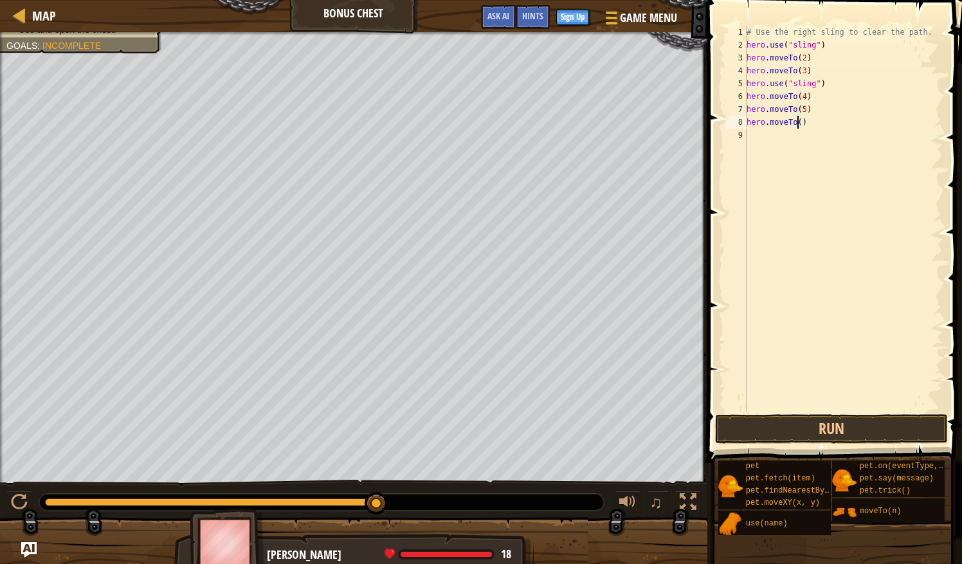
scroll to position [6, 4]
click at [806, 431] on button "Run" at bounding box center [831, 429] width 232 height 30
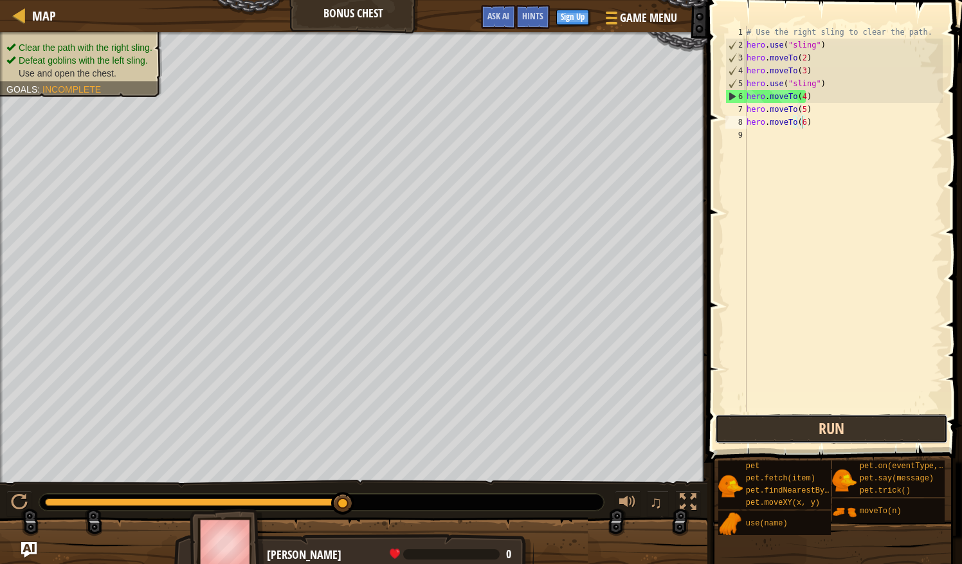
click at [767, 421] on button "Run" at bounding box center [831, 429] width 232 height 30
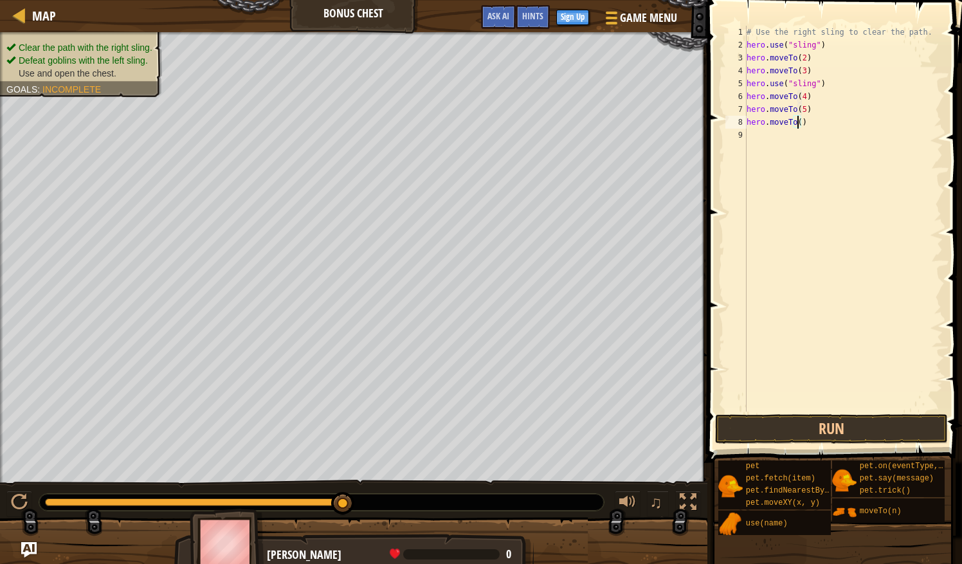
click at [801, 96] on div "# Use the right sling to clear the path. hero . use ( "sling" ) hero . moveTo (…" at bounding box center [843, 232] width 199 height 412
click at [799, 109] on div "# Use the right sling to clear the path. hero . use ( "sling" ) hero . moveTo (…" at bounding box center [843, 232] width 199 height 412
click at [800, 111] on div "# Use the right sling to clear the path. hero . use ( "sling" ) hero . moveTo (…" at bounding box center [843, 232] width 199 height 412
click at [798, 122] on div "# Use the right sling to clear the path. hero . use ( "sling" ) hero . moveTo (…" at bounding box center [843, 232] width 199 height 412
type textarea "hero.moveTo(4)"
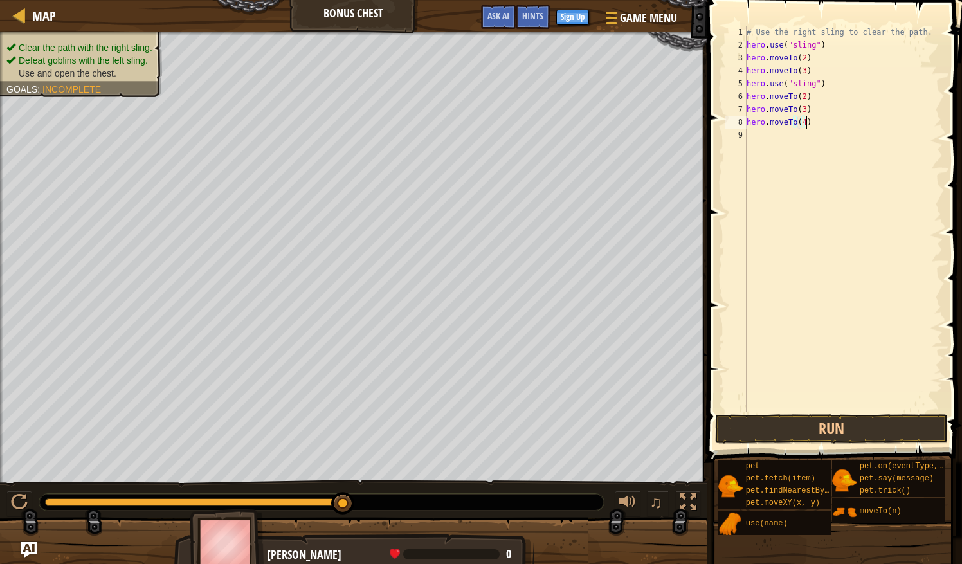
click at [808, 124] on div "# Use the right sling to clear the path. hero . use ( "sling" ) hero . moveTo (…" at bounding box center [843, 232] width 199 height 412
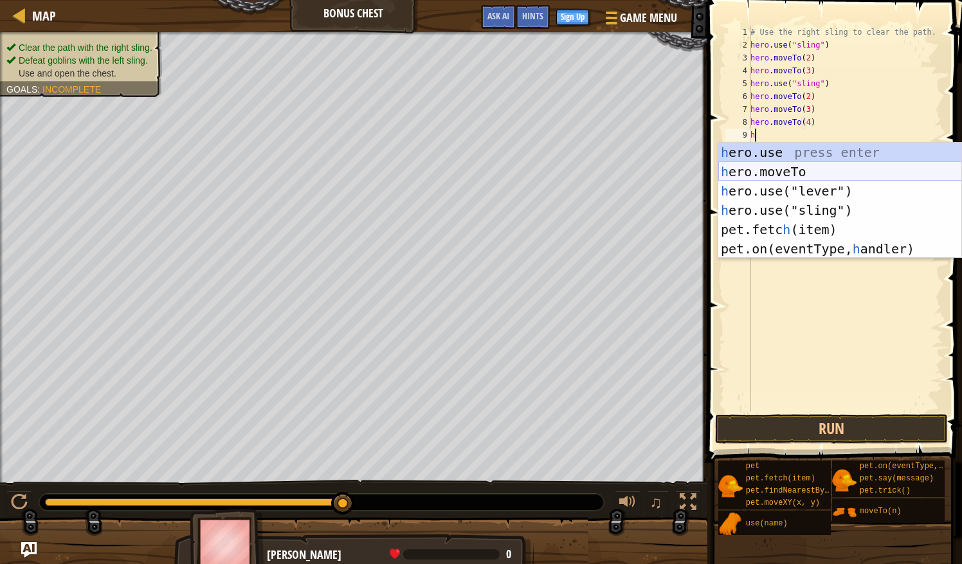
click at [826, 170] on div "h ero.use press enter h ero.moveTo press enter h ero.use("lever") press enter h…" at bounding box center [840, 220] width 244 height 154
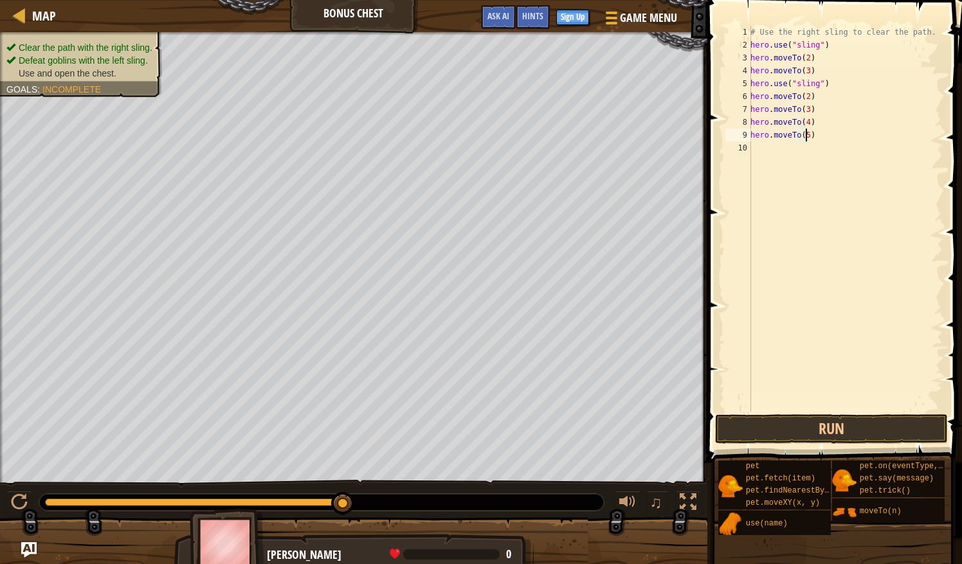
scroll to position [6, 4]
click at [845, 431] on button "Run" at bounding box center [831, 429] width 232 height 30
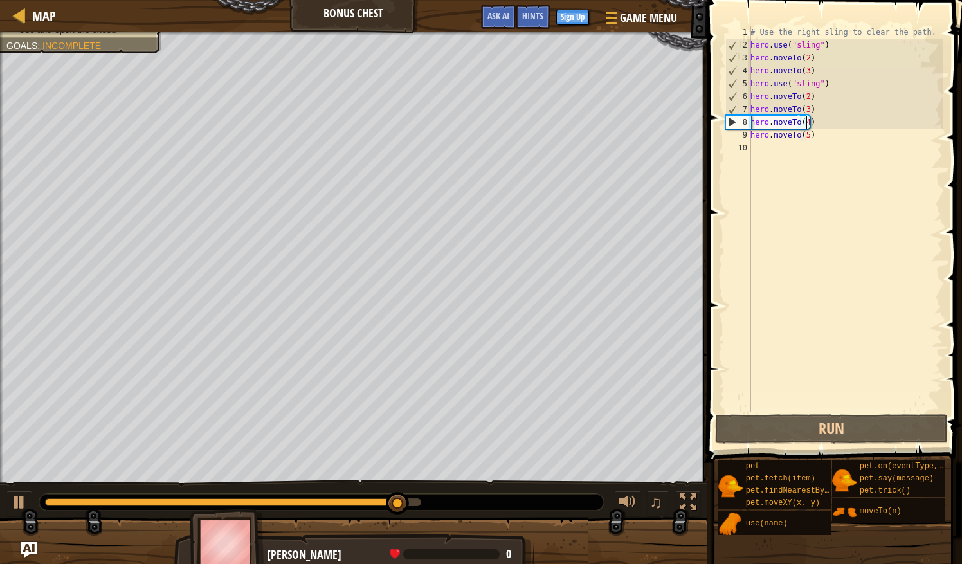
click at [807, 121] on div "# Use the right sling to clear the path. hero . use ( "sling" ) hero . moveTo (…" at bounding box center [845, 232] width 195 height 412
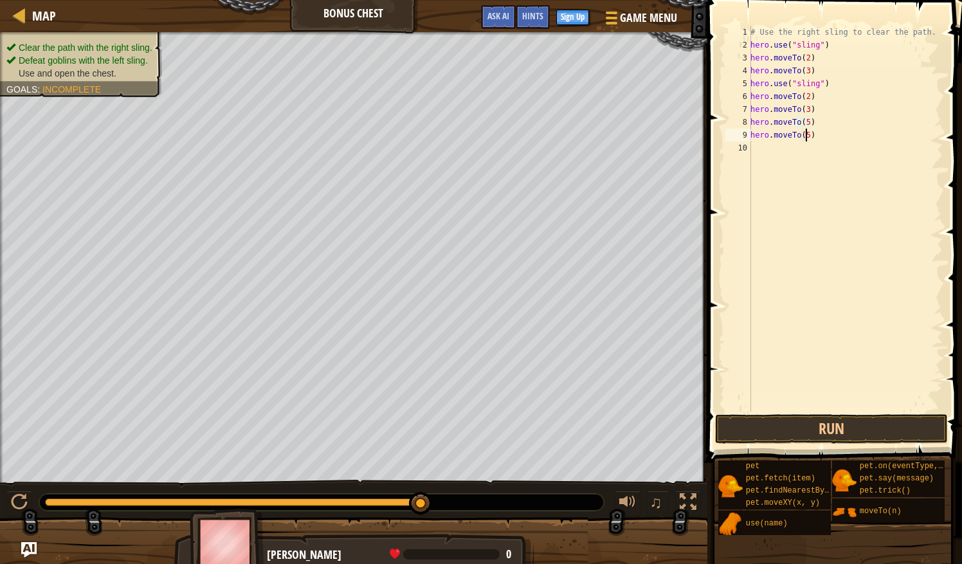
click at [805, 136] on div "# Use the right sling to clear the path. hero . use ( "sling" ) hero . moveTo (…" at bounding box center [845, 232] width 195 height 412
click at [805, 111] on div "# Use the right sling to clear the path. hero . use ( "sling" ) hero . moveTo (…" at bounding box center [845, 232] width 195 height 412
type textarea "hero.moveTo(4)"
click at [822, 427] on button "Run" at bounding box center [831, 429] width 232 height 30
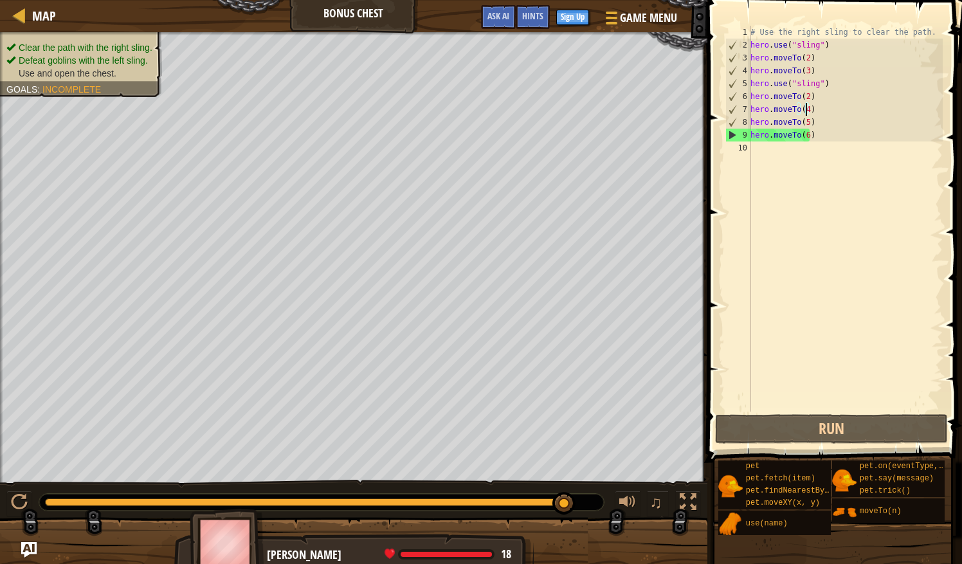
click at [769, 144] on div "# Use the right sling to clear the path. hero . use ( "sling" ) hero . moveTo (…" at bounding box center [845, 232] width 195 height 412
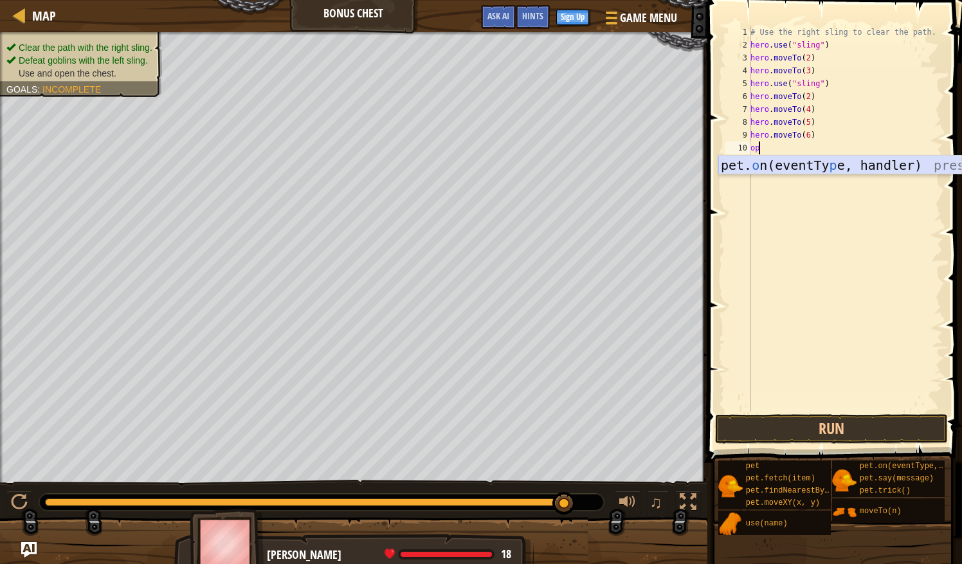
type textarea "o"
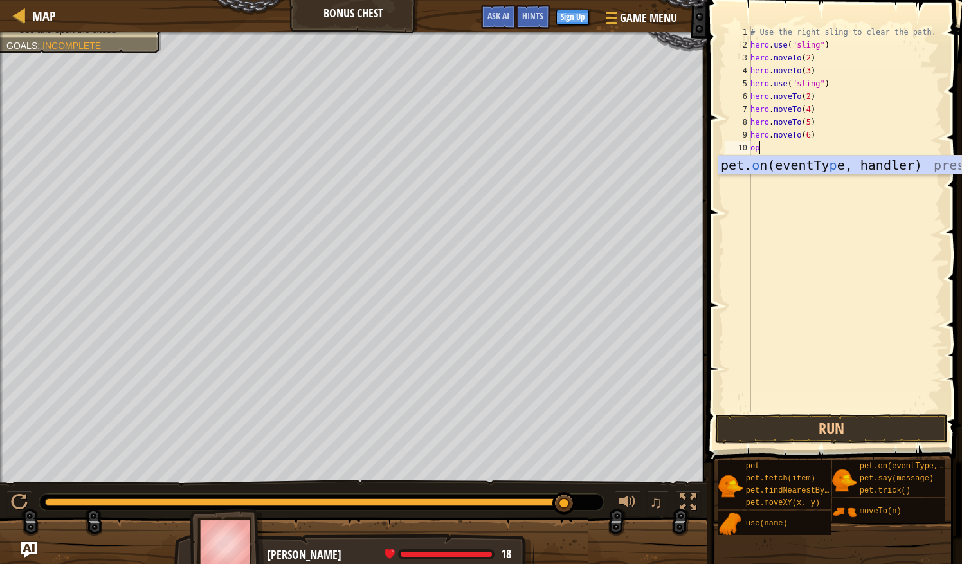
click at [742, 164] on div "pet. o n(eventTy p e, handler) press enter" at bounding box center [840, 185] width 244 height 58
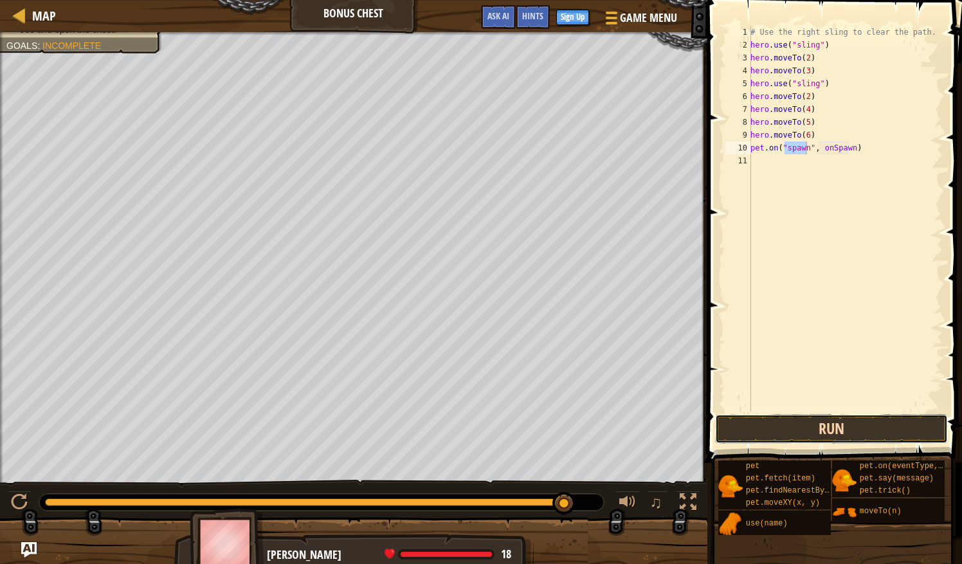
click at [811, 428] on button "Run" at bounding box center [831, 429] width 232 height 30
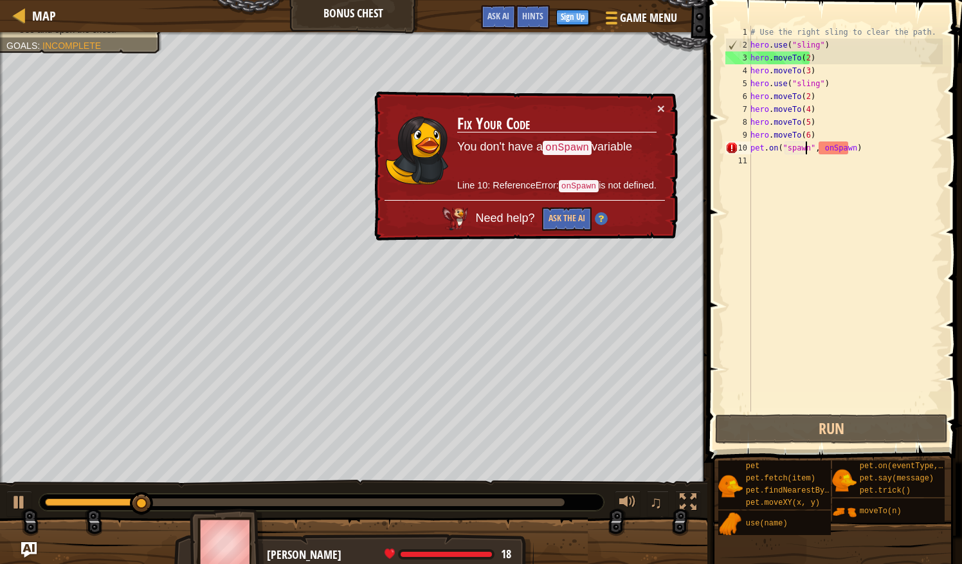
click at [655, 104] on td "Fix Your Code You don't have a onSpawn variable Line 10: ReferenceError: onSpaw…" at bounding box center [557, 151] width 201 height 98
click at [665, 108] on div "× Fix Your Code You don't have a onSpawn variable Line 10: ReferenceError: onSp…" at bounding box center [525, 166] width 306 height 150
click at [866, 152] on div "# Use the right sling to clear the path. hero . use ( "sling" ) hero . moveTo (…" at bounding box center [845, 232] width 195 height 412
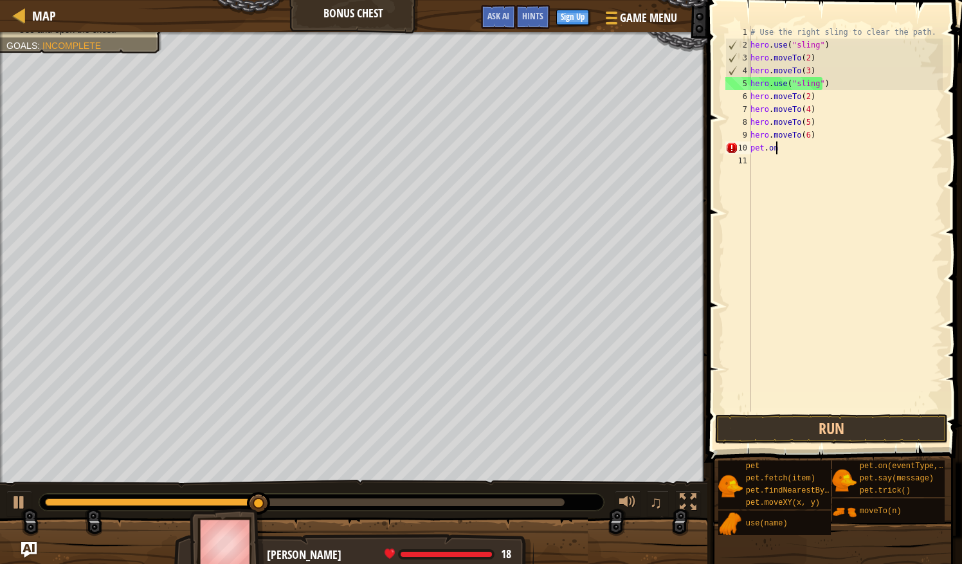
type textarea "p"
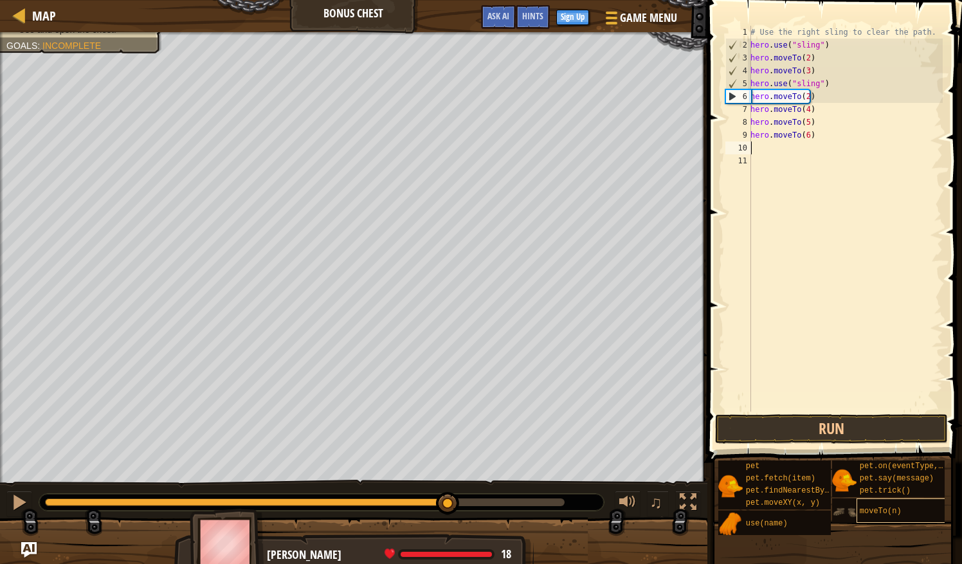
drag, startPoint x: 295, startPoint y: 499, endPoint x: 864, endPoint y: 511, distance: 569.3
click at [864, 511] on div "Map Bonus Chest Game Menu Done Sign Up Hints Ask AI 1 ההההההההההההההההההההההההה…" at bounding box center [481, 282] width 962 height 564
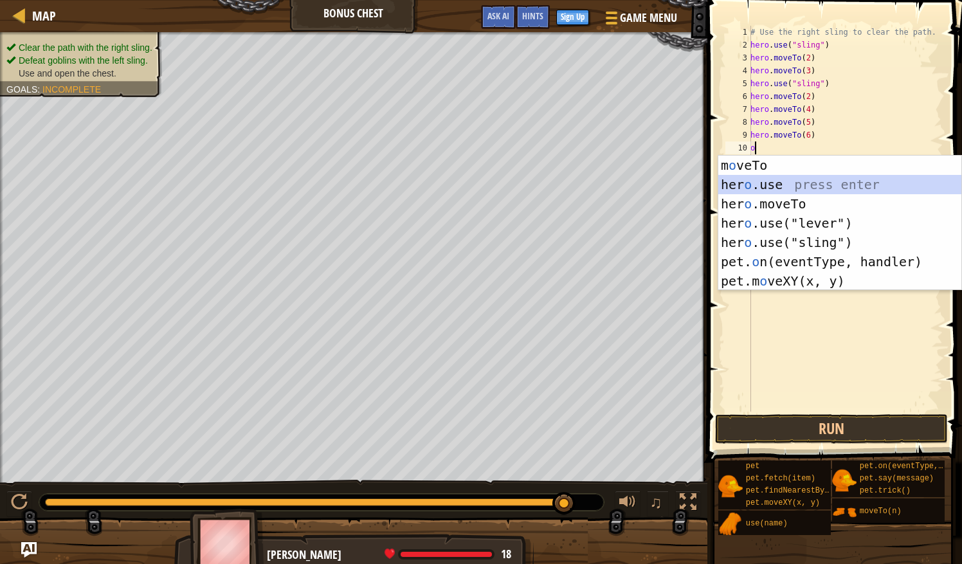
click at [838, 192] on div "m o veTo press enter her o .use press enter her o .moveTo press enter her o .us…" at bounding box center [840, 243] width 244 height 174
type textarea "hero.use("sling")"
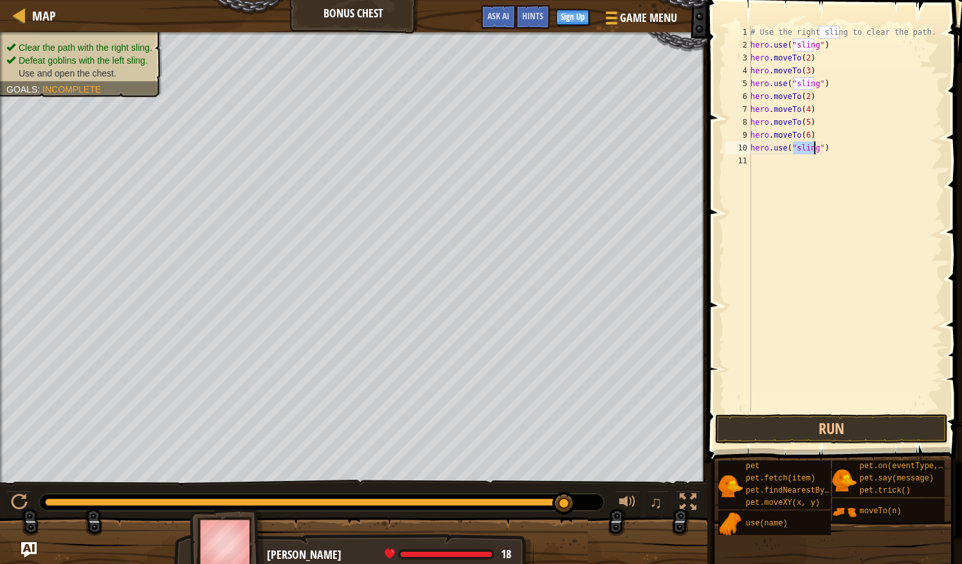
click at [859, 409] on div "# Use the right sling to clear the path. hero . use ( "sling" ) hero . moveTo (…" at bounding box center [845, 232] width 195 height 412
click at [856, 432] on button "Run" at bounding box center [831, 429] width 232 height 30
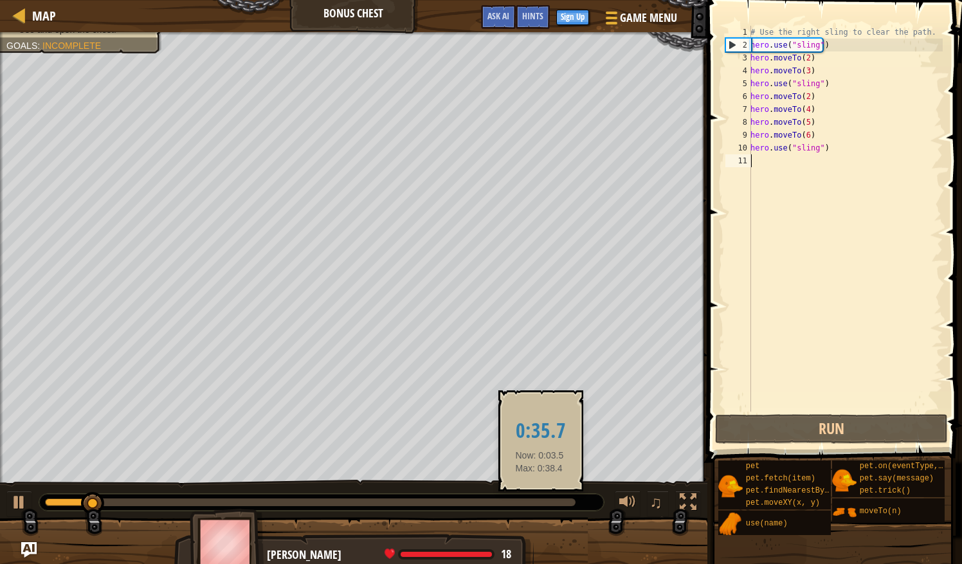
click at [540, 504] on div at bounding box center [310, 502] width 531 height 8
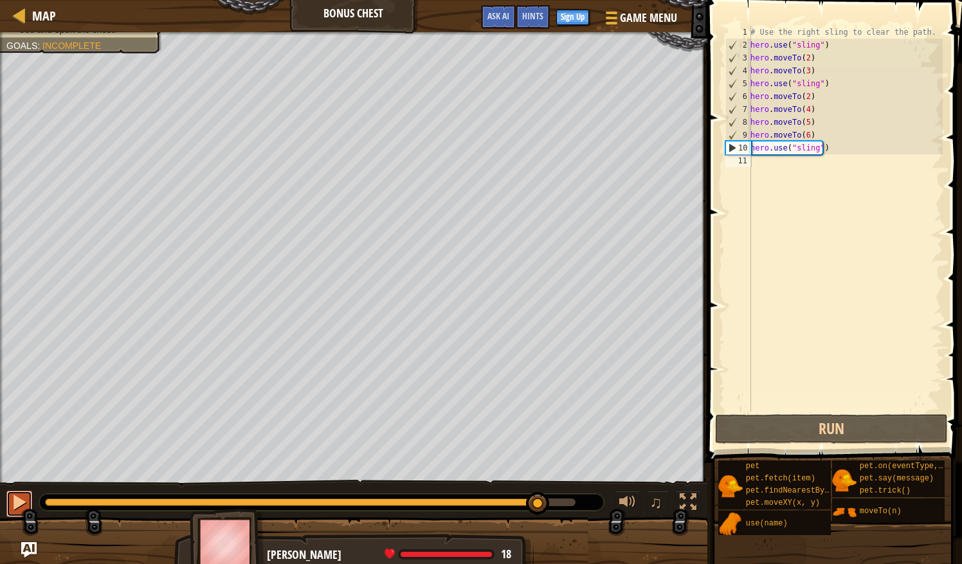
click at [22, 499] on div at bounding box center [19, 502] width 17 height 17
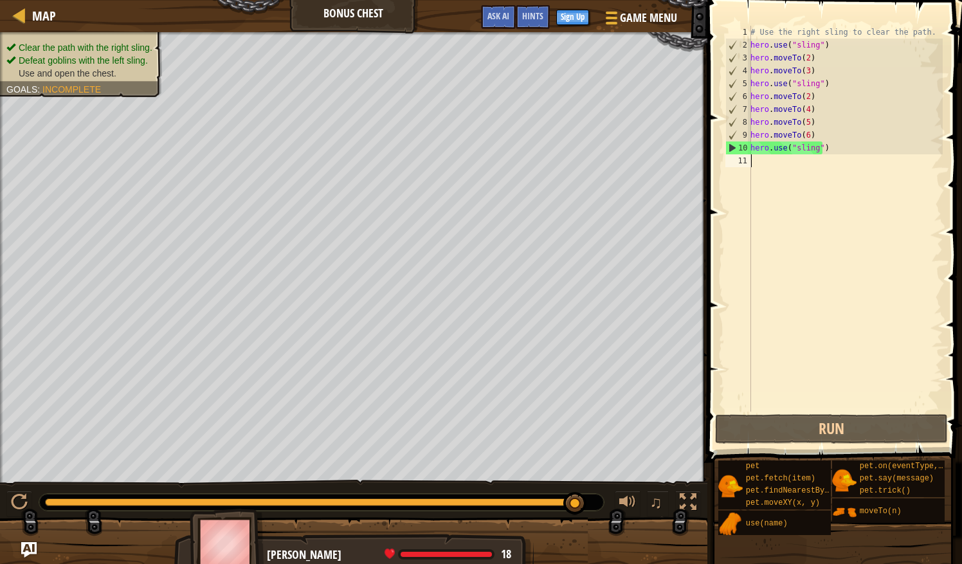
click at [818, 151] on div "# Use the right sling to clear the path. hero . use ( "sling" ) hero . moveTo (…" at bounding box center [845, 232] width 195 height 412
type textarea "hero.use("sling")"
click at [785, 161] on div "# Use the right sling to clear the path. hero . use ( "sling" ) hero . moveTo (…" at bounding box center [845, 232] width 195 height 412
type textarea "m"
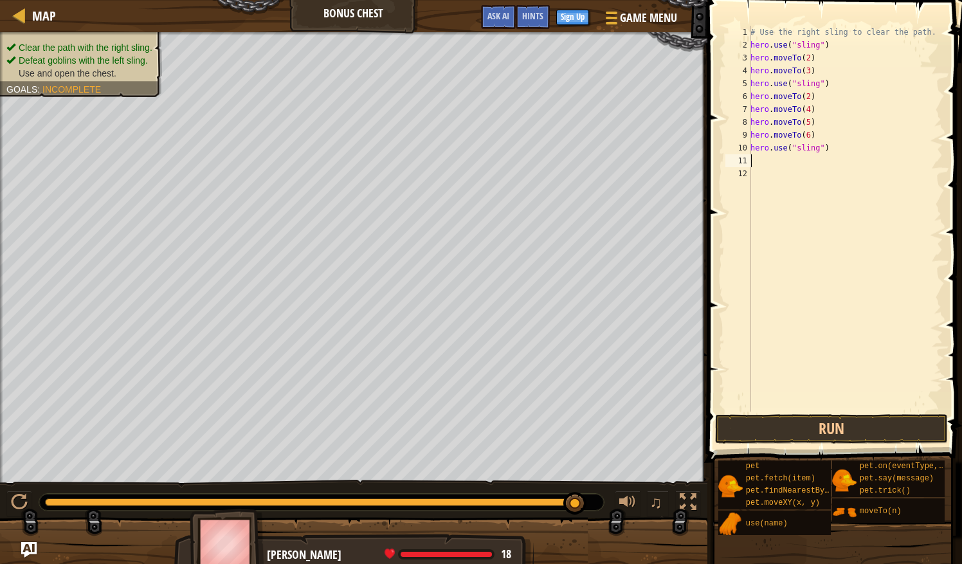
type textarea "p"
type textarea "q"
type textarea "w"
type textarea "e"
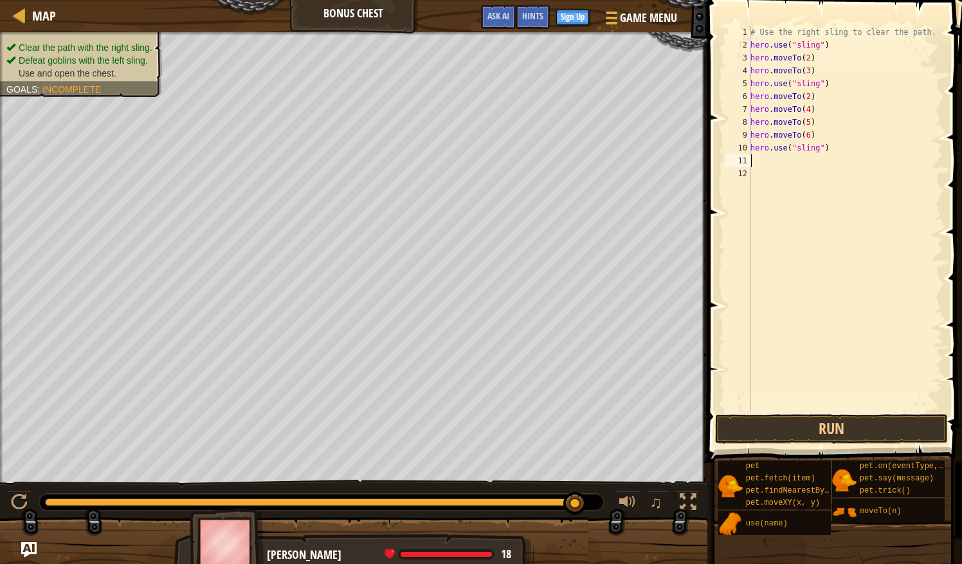
type textarea "t"
type textarea "c"
type textarea "x"
type textarea "z"
type textarea "b"
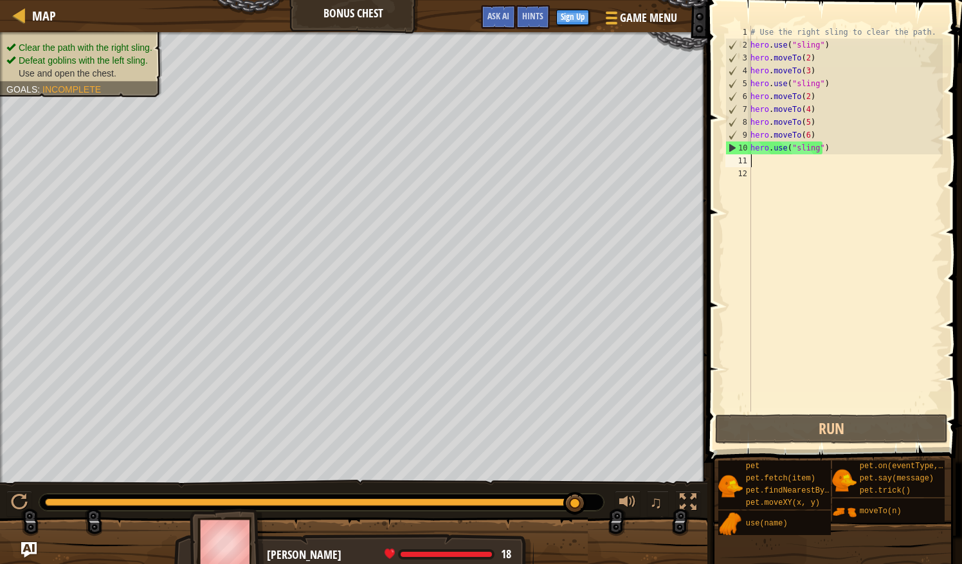
type textarea "n"
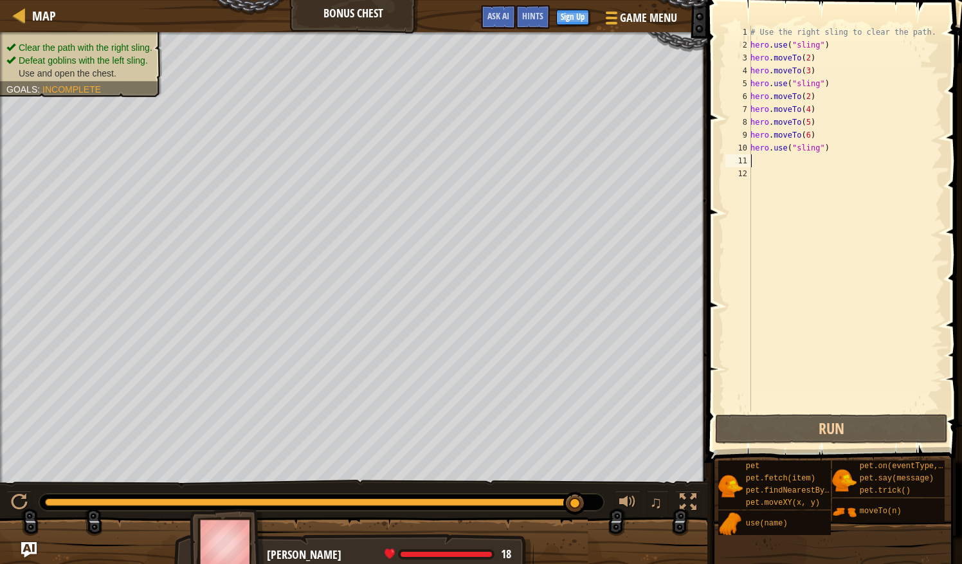
type textarea "m"
